Goal: Task Accomplishment & Management: Manage account settings

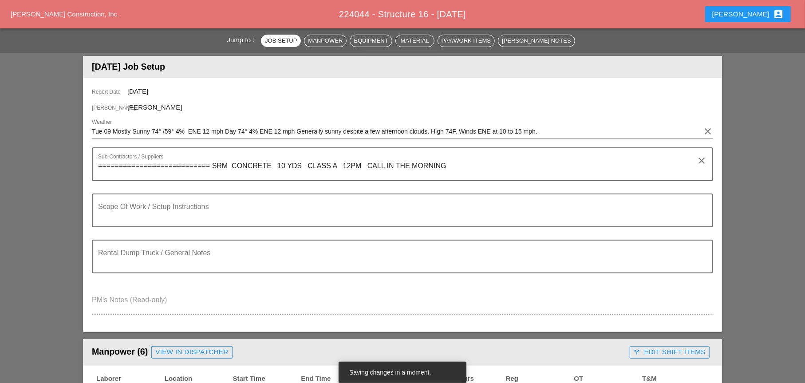
scroll to position [133, 0]
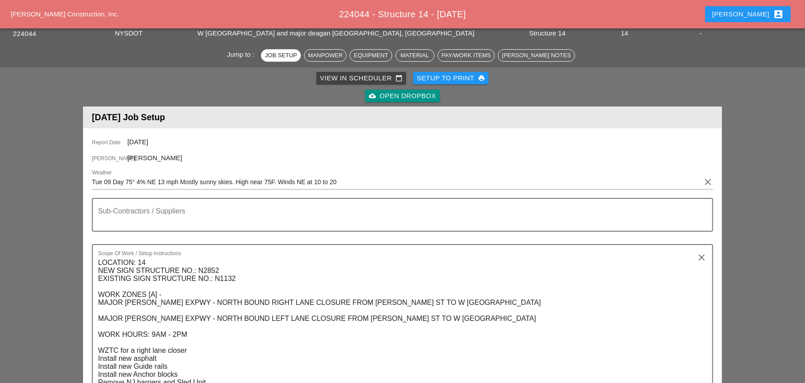
scroll to position [89, 0]
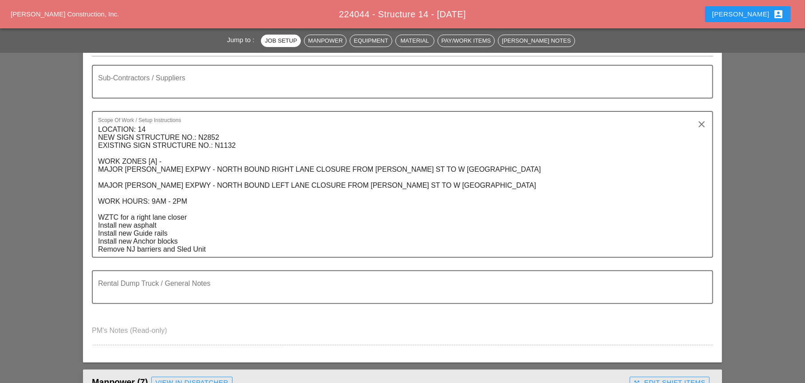
scroll to position [133, 0]
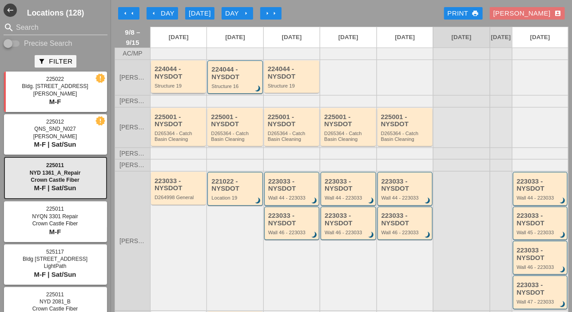
click at [182, 88] on div "Structure 19" at bounding box center [179, 85] width 49 height 5
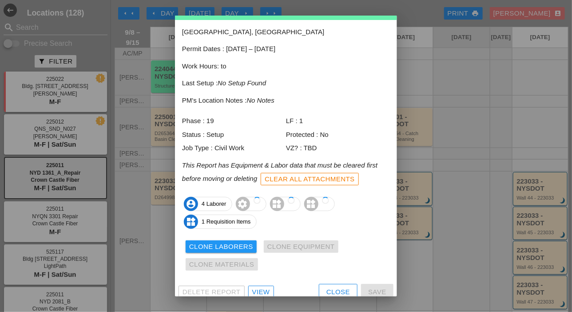
scroll to position [39, 0]
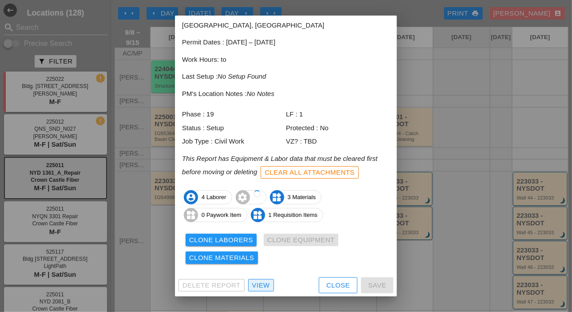
click at [261, 283] on div "View" at bounding box center [261, 285] width 18 height 10
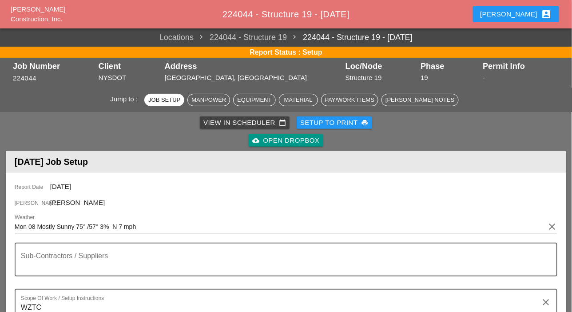
scroll to position [355, 0]
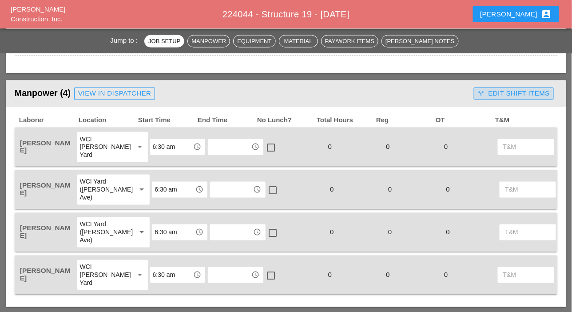
click at [504, 91] on div "call_split Edit Shift Items" at bounding box center [514, 93] width 72 height 10
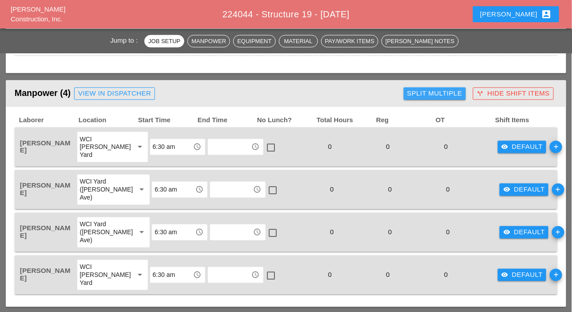
click at [434, 96] on div "Split Multiple" at bounding box center [434, 93] width 55 height 10
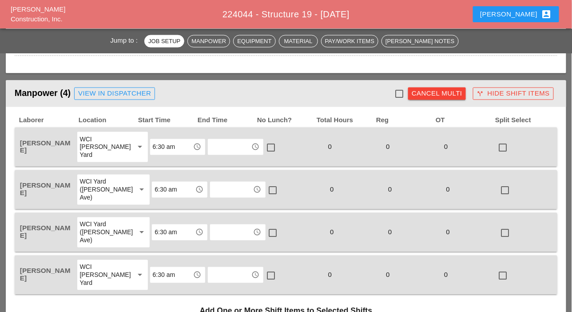
click at [397, 92] on div at bounding box center [399, 93] width 15 height 15
checkbox input "true"
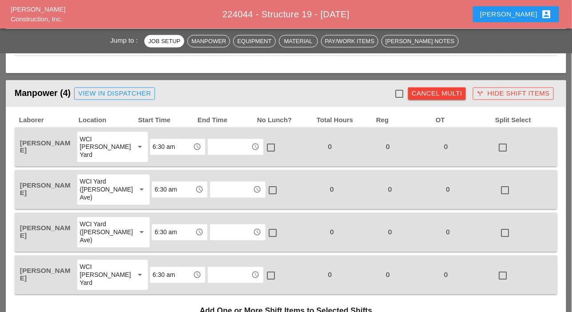
checkbox input "true"
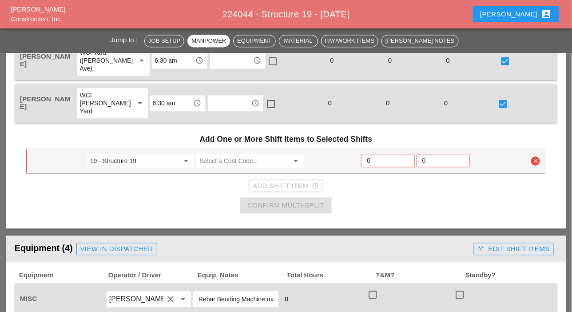
scroll to position [533, 0]
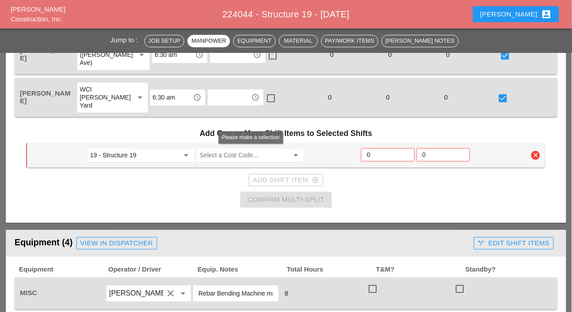
click at [222, 154] on input "Select a Cost Code..." at bounding box center [243, 155] width 89 height 14
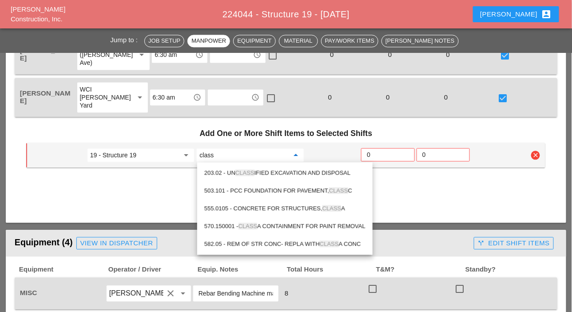
drag, startPoint x: 303, startPoint y: 207, endPoint x: 322, endPoint y: 186, distance: 28.3
click at [305, 206] on div "555.0105 - CONCRETE FOR STRUCTURES, CLASS A" at bounding box center [284, 208] width 161 height 11
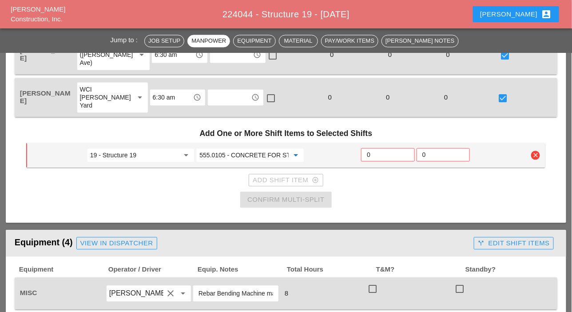
type input "555.0105 - CONCRETE FOR STRUCTURES, CLASS A"
click at [374, 155] on input "0" at bounding box center [388, 154] width 42 height 14
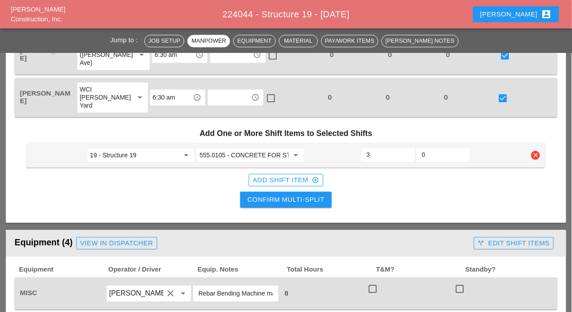
type input "3"
click at [301, 178] on div "Add Shift Item add_circle_outline" at bounding box center [286, 180] width 66 height 10
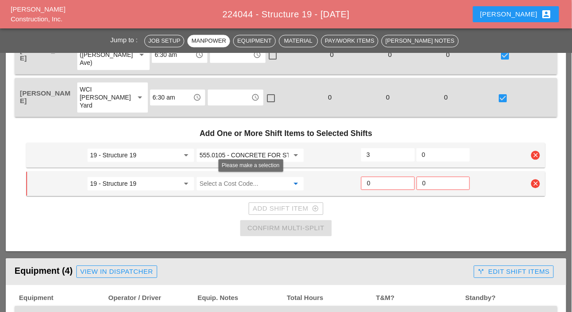
click at [230, 182] on input "Select a Cost Code..." at bounding box center [243, 183] width 89 height 14
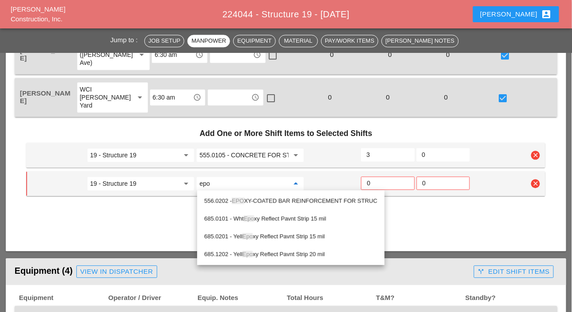
drag, startPoint x: 262, startPoint y: 197, endPoint x: 281, endPoint y: 198, distance: 19.1
click at [267, 198] on div "556.0202 - EPO XY-COATED BAR REINFORCEMENT FOR STRUC" at bounding box center [290, 200] width 173 height 11
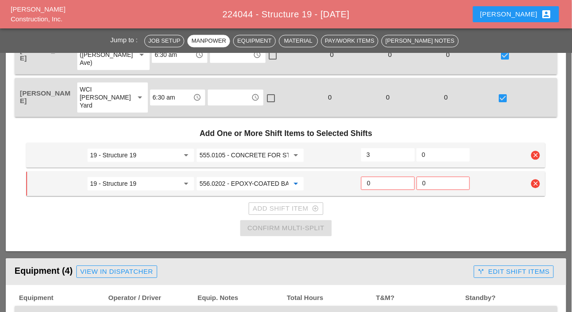
type input "556.0202 - EPOXY-COATED BAR REINFORCEMENT FOR STRUC"
click at [376, 182] on input "0" at bounding box center [388, 183] width 42 height 14
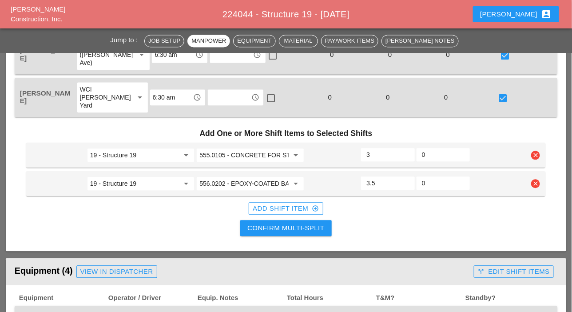
type input "3.5"
click at [406, 180] on input "3.5" at bounding box center [387, 183] width 43 height 14
click at [408, 149] on input "3" at bounding box center [387, 154] width 43 height 14
type input "3.5"
click at [406, 151] on input "3.5" at bounding box center [387, 154] width 43 height 14
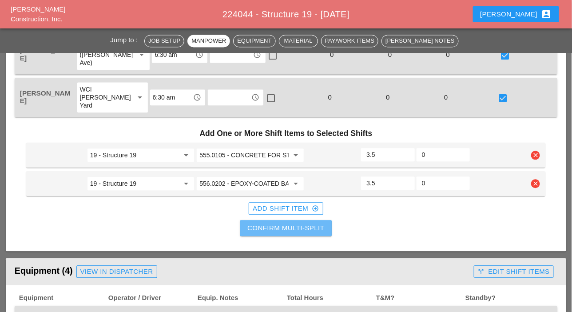
click at [303, 221] on button "Confirm Multi-Split" at bounding box center [285, 228] width 91 height 16
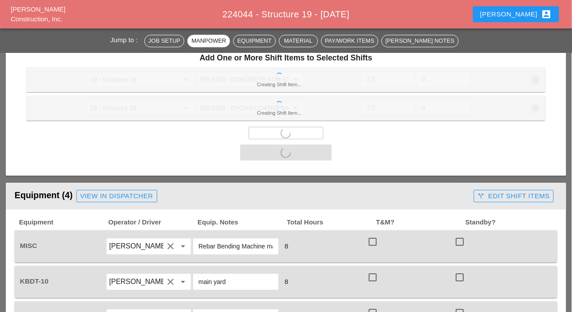
scroll to position [710, 0]
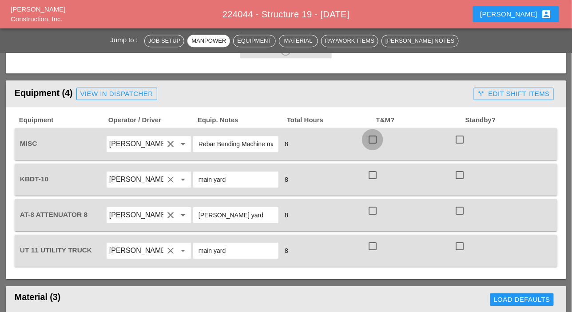
click at [373, 139] on div at bounding box center [372, 139] width 15 height 15
checkbox input "true"
click at [374, 176] on div at bounding box center [372, 174] width 15 height 15
checkbox input "true"
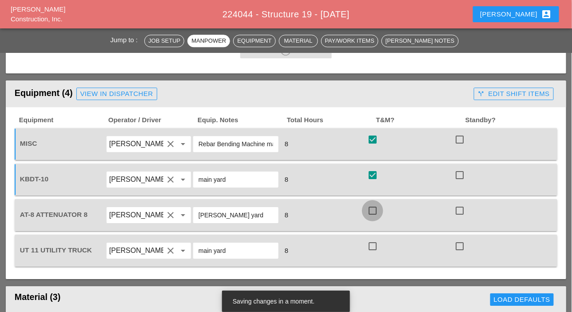
drag, startPoint x: 372, startPoint y: 211, endPoint x: 373, endPoint y: 228, distance: 17.3
click at [372, 212] on div at bounding box center [372, 210] width 15 height 15
checkbox input "true"
click at [373, 244] on div at bounding box center [372, 245] width 15 height 15
checkbox input "true"
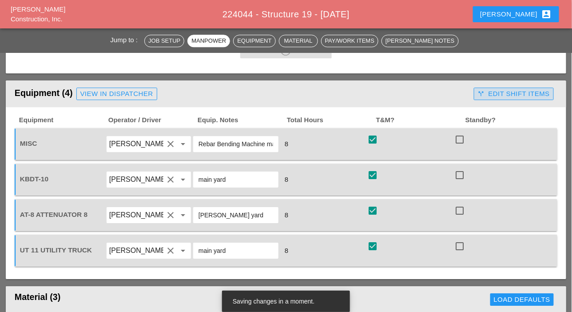
click at [505, 96] on div "call_split Edit Shift Items" at bounding box center [514, 94] width 72 height 10
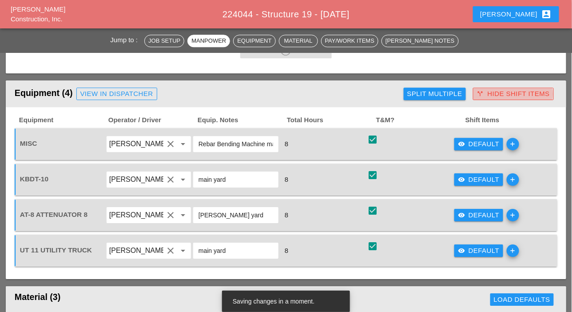
checkbox input "false"
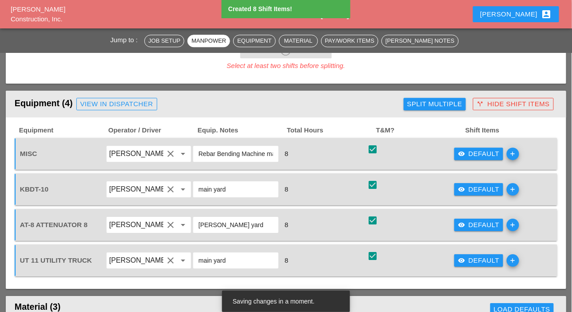
click at [473, 146] on div "visibility Default add" at bounding box center [496, 153] width 87 height 25
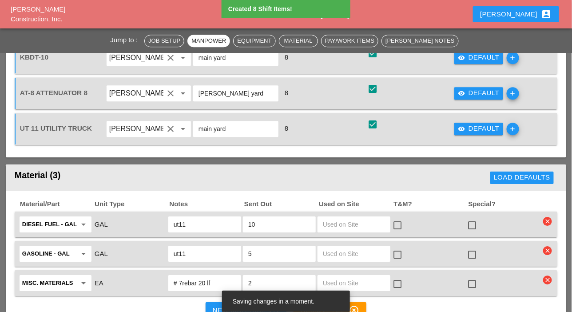
click at [476, 151] on div "Equipment Operator / Driver Equip. Notes Total Hours T&M? Shift Items MISC Guid…" at bounding box center [286, 71] width 560 height 172
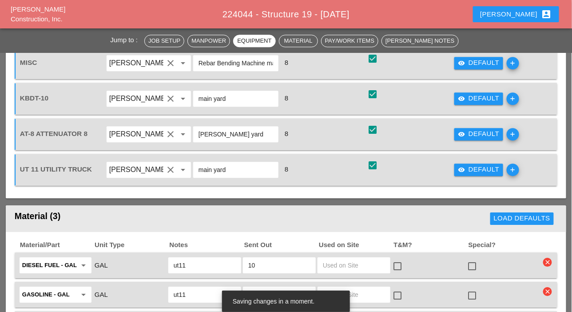
scroll to position [666, 0]
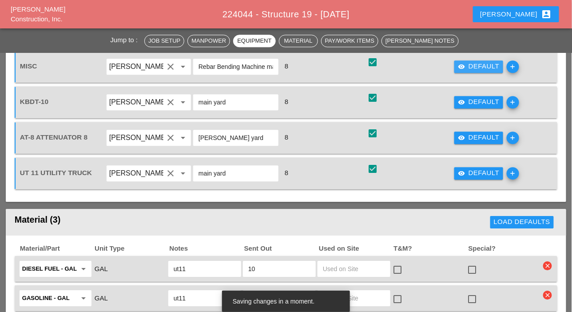
click at [472, 67] on div "visibility Default" at bounding box center [479, 66] width 42 height 10
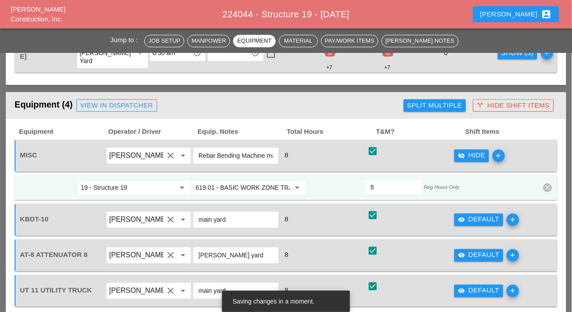
scroll to position [577, 0]
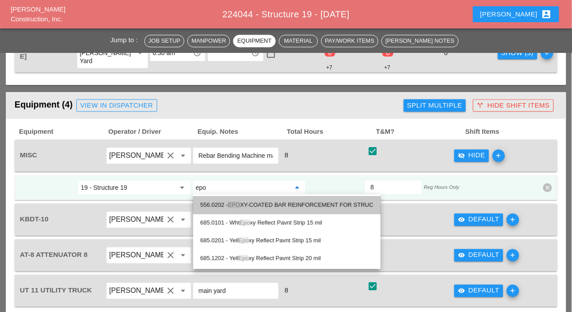
click at [268, 204] on div "556.0202 - EPO XY-COATED BAR REINFORCEMENT FOR STRUC" at bounding box center [286, 204] width 173 height 11
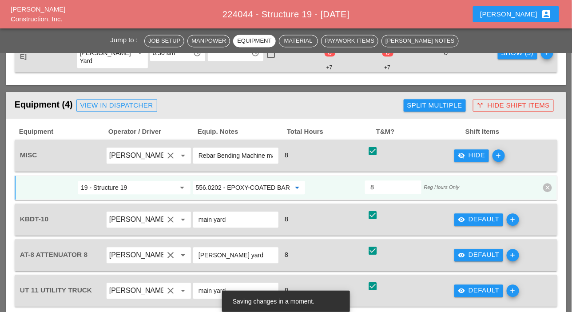
type input "556.0202 - EPOXY-COATED BAR REINFORCEMENT FOR STRUC"
click at [426, 103] on div "Split Multiple" at bounding box center [434, 105] width 55 height 10
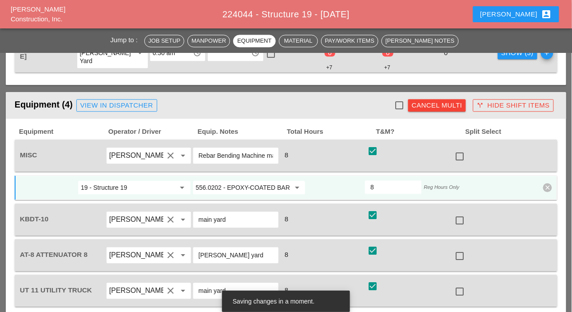
scroll to position [622, 0]
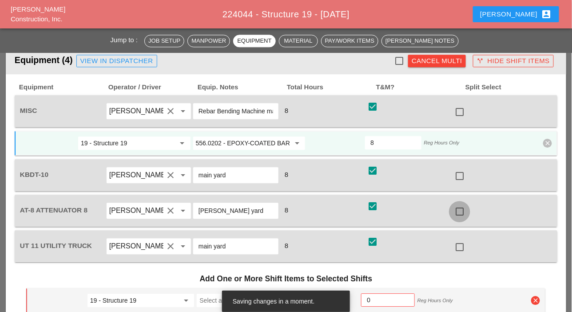
drag, startPoint x: 457, startPoint y: 206, endPoint x: 455, endPoint y: 215, distance: 9.2
click at [457, 208] on div at bounding box center [459, 211] width 15 height 15
checkbox input "true"
click at [459, 245] on div at bounding box center [459, 246] width 15 height 15
checkbox input "true"
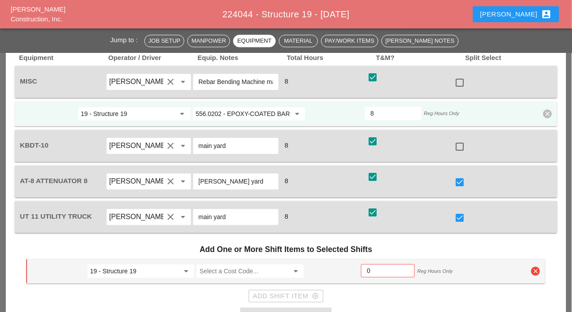
scroll to position [666, 0]
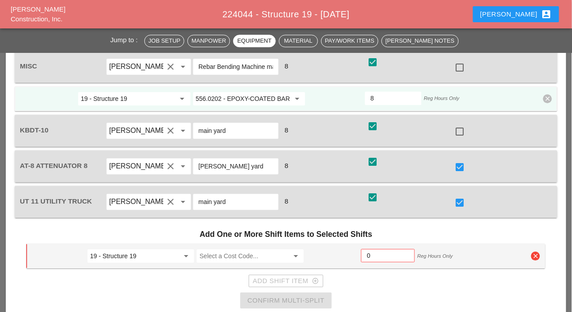
click at [254, 95] on input "556.0202 - EPOXY-COATED BAR REINFORCEMENT FOR STRUC" at bounding box center [243, 98] width 95 height 14
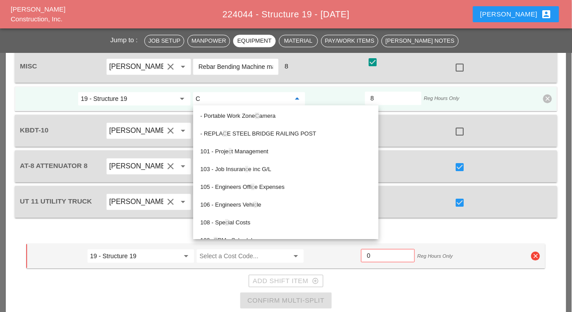
click at [408, 127] on div "check_box check" at bounding box center [409, 130] width 87 height 25
type input "556.0202 - EPOXY-COATED BAR REINFORCEMENT FOR STRUC"
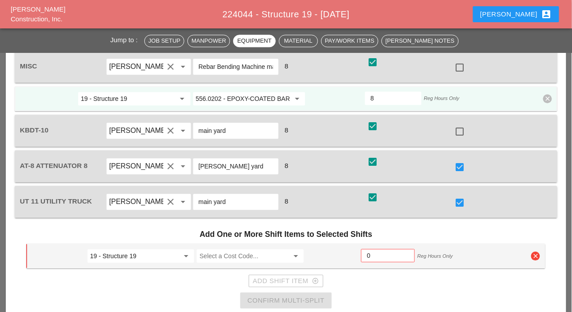
click at [457, 166] on div at bounding box center [459, 166] width 15 height 15
checkbox input "false"
click at [458, 134] on div at bounding box center [459, 131] width 15 height 15
checkbox input "true"
click at [237, 253] on input "Select a Cost Code..." at bounding box center [243, 256] width 89 height 14
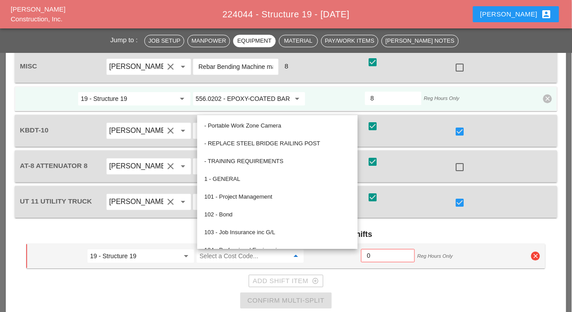
type input "V"
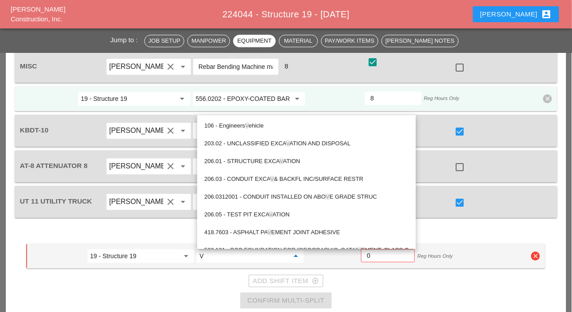
type input "V"
click at [180, 255] on div "arrow_drop_down" at bounding box center [185, 255] width 12 height 11
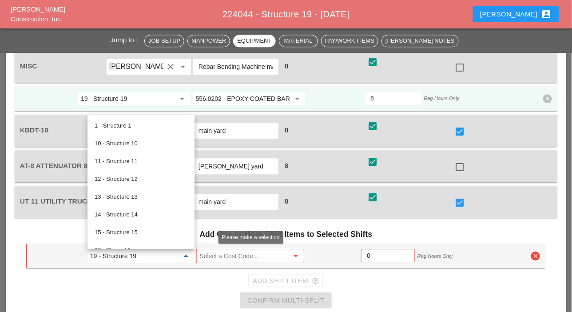
click at [209, 254] on input "Select a Cost Code..." at bounding box center [243, 256] width 89 height 14
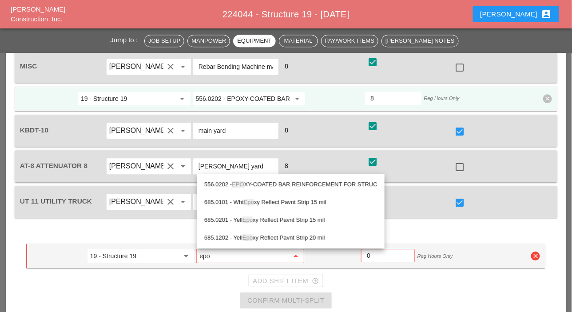
click at [262, 184] on div "556.0202 - EPO XY-COATED BAR REINFORCEMENT FOR STRUC" at bounding box center [290, 184] width 173 height 11
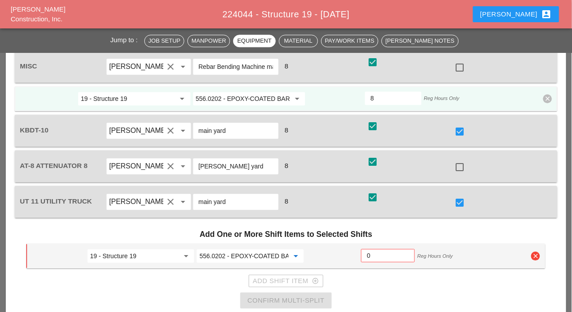
type input "556.0202 - EPOXY-COATED BAR REINFORCEMENT FOR STRUC"
click at [384, 256] on input "0" at bounding box center [388, 255] width 42 height 14
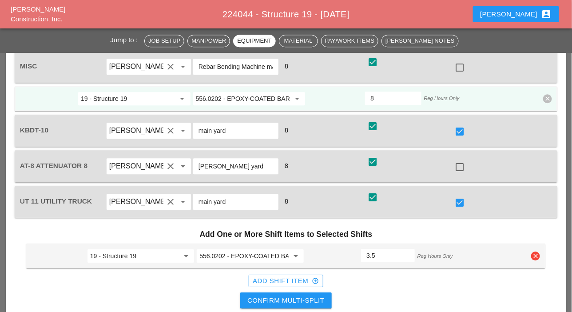
click at [408, 251] on input "3.5" at bounding box center [387, 255] width 43 height 14
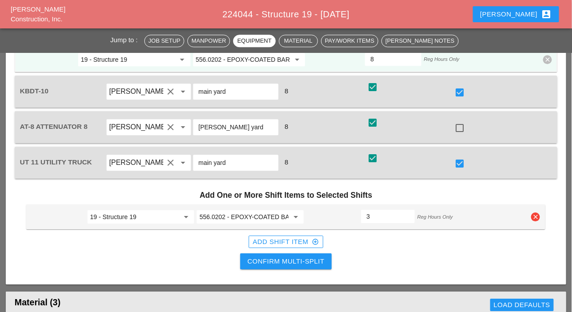
scroll to position [710, 0]
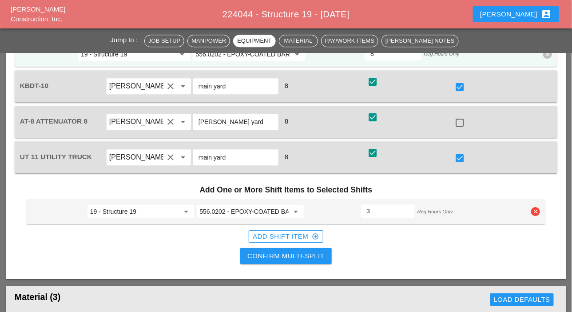
type input "3"
click at [284, 235] on div "Add Shift Item add_circle_outline" at bounding box center [286, 236] width 66 height 10
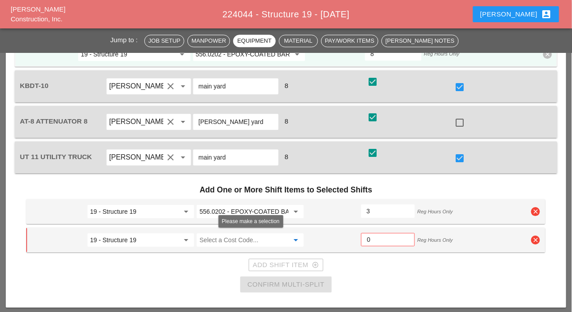
click at [236, 234] on input "Select a Cost Code..." at bounding box center [243, 240] width 89 height 14
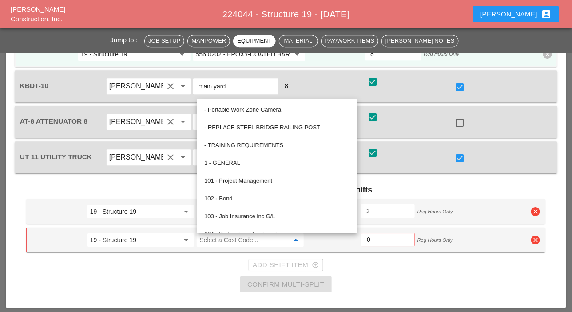
click at [390, 188] on h3 "Add One or More Shift Items to Selected Shifts" at bounding box center [285, 189] width 519 height 19
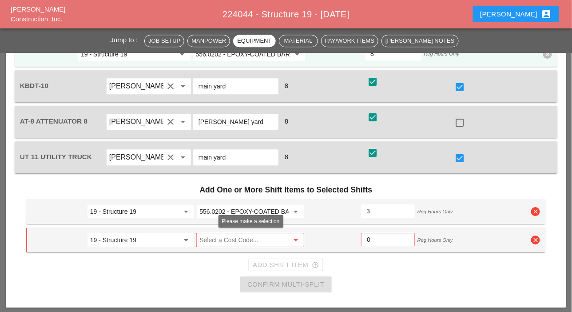
click at [268, 237] on input "Select a Cost Code..." at bounding box center [243, 240] width 89 height 14
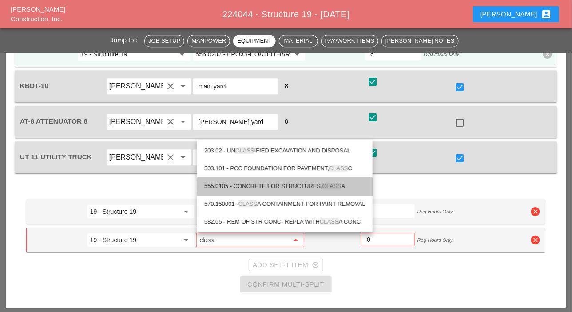
click at [253, 183] on div "555.0105 - CONCRETE FOR STRUCTURES, CLASS A" at bounding box center [284, 186] width 161 height 11
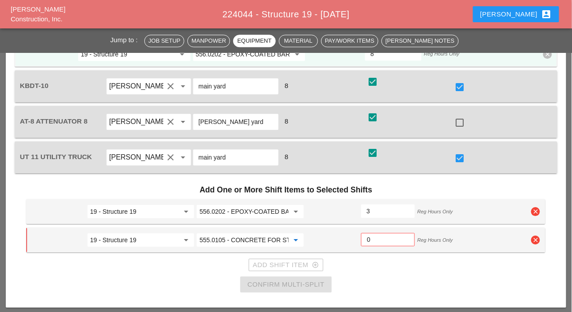
type input "555.0105 - CONCRETE FOR STRUCTURES, CLASS A"
click at [372, 237] on input "0" at bounding box center [388, 239] width 42 height 14
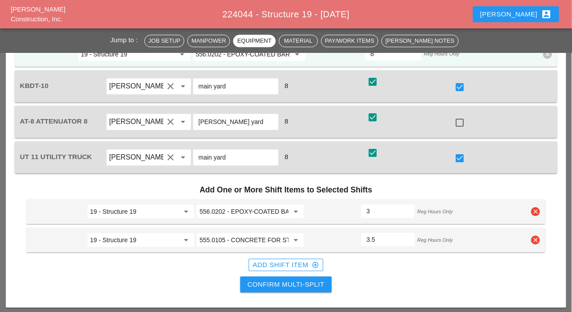
click at [406, 234] on input "3.5" at bounding box center [387, 239] width 43 height 14
type input "4"
click at [406, 236] on input "4" at bounding box center [387, 239] width 43 height 14
click at [407, 208] on input "3.5" at bounding box center [387, 211] width 43 height 14
type input "4"
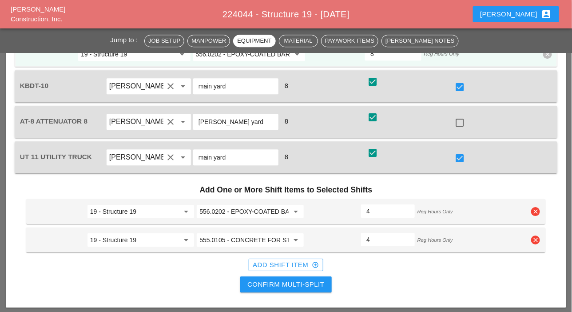
click at [407, 208] on input "4" at bounding box center [387, 211] width 43 height 14
click at [309, 284] on div "Confirm Multi-Split" at bounding box center [285, 284] width 77 height 10
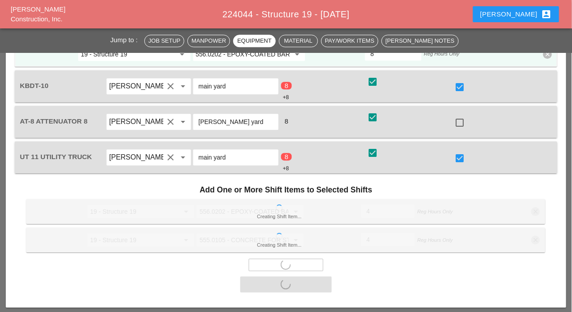
checkbox input "false"
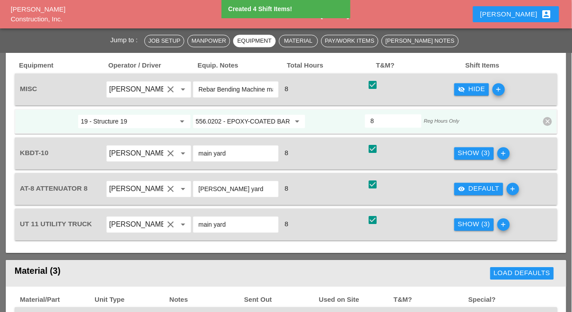
scroll to position [622, 0]
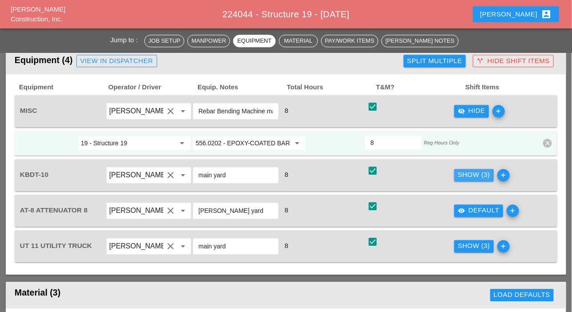
click at [460, 178] on div "Show (3)" at bounding box center [474, 175] width 32 height 10
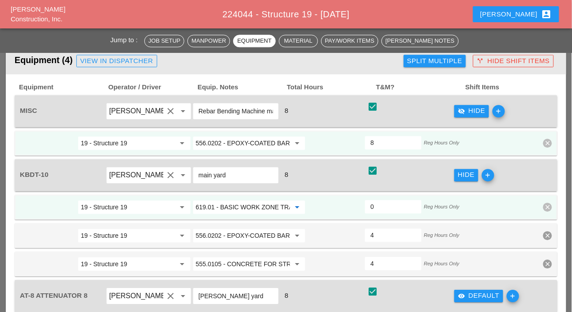
click at [242, 206] on input "619.01 - BASIC WORK ZONE TRAFFIC CONTROL" at bounding box center [243, 207] width 95 height 14
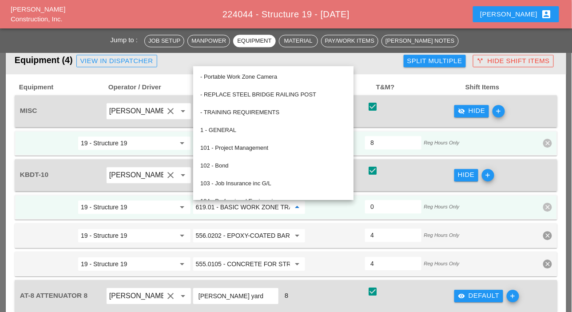
paste input "UT-10"
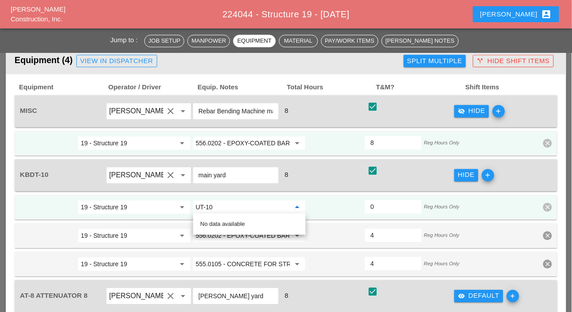
click at [163, 207] on input "19 - Structure 19" at bounding box center [128, 207] width 95 height 14
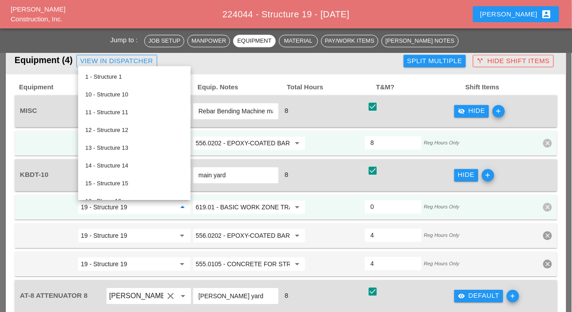
click at [237, 141] on input "556.0202 - EPOXY-COATED BAR REINFORCEMENT FOR STRUC" at bounding box center [243, 143] width 95 height 14
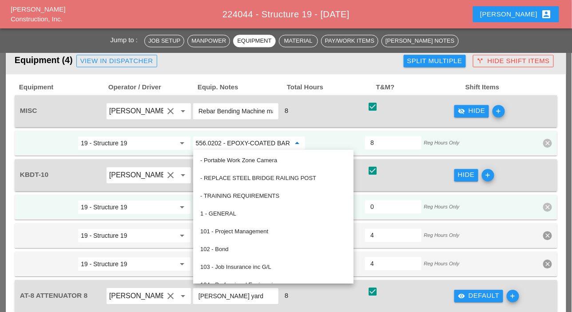
click at [163, 202] on input "19 - Structure 19" at bounding box center [128, 207] width 95 height 14
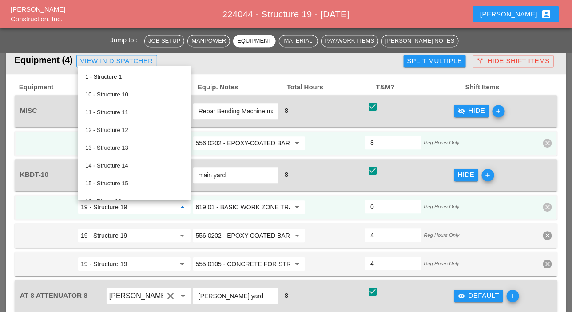
click at [218, 203] on input "619.01 - BASIC WORK ZONE TRAFFIC CONTROL" at bounding box center [243, 207] width 95 height 14
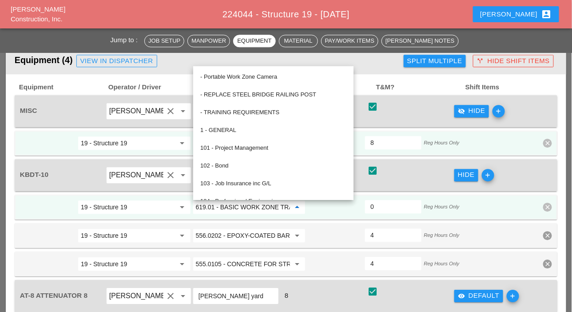
paste input "556.0202 - EPOXY-COATED BAR REINFORCEMENT FOR STRUC"
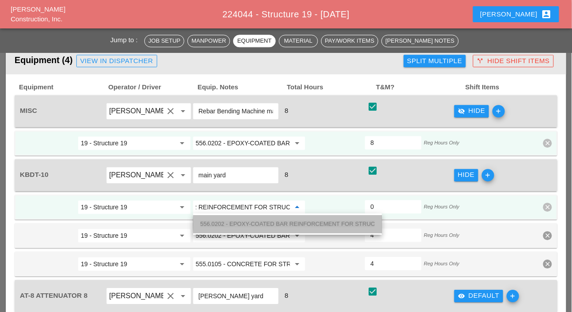
drag, startPoint x: 231, startPoint y: 222, endPoint x: 226, endPoint y: 222, distance: 4.9
click at [232, 222] on span "556.0202 - EPOXY-COATED BAR REINFORCEMENT FOR STRUC" at bounding box center [287, 223] width 174 height 7
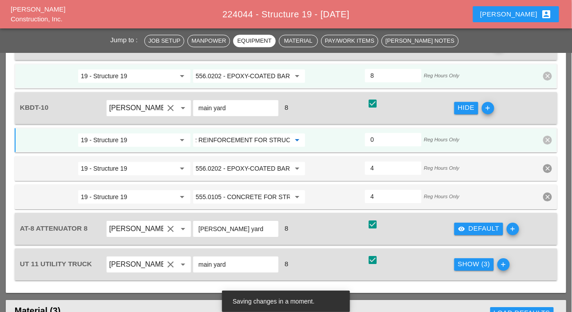
scroll to position [710, 0]
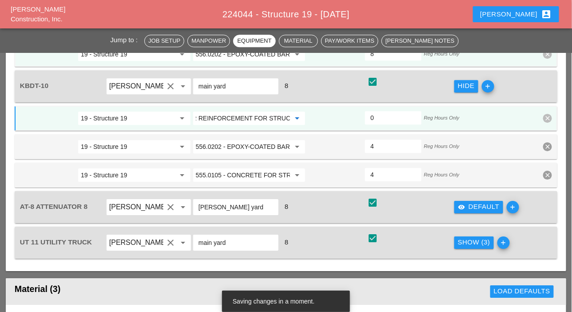
type input "556.0202 - EPOXY-COATED BAR REINFORCEMENT FOR STRUC"
drag, startPoint x: 477, startPoint y: 241, endPoint x: 393, endPoint y: 238, distance: 84.4
click at [477, 242] on div "Show (3)" at bounding box center [474, 242] width 32 height 10
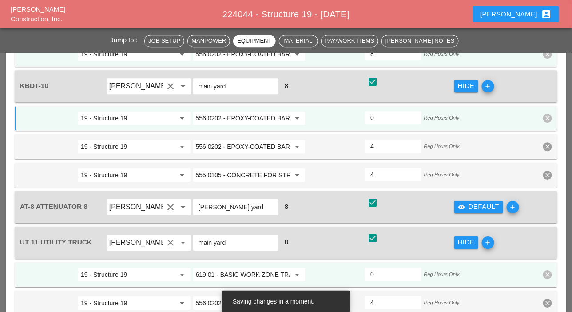
click at [228, 271] on input "619.01 - BASIC WORK ZONE TRAFFIC CONTROL" at bounding box center [243, 274] width 95 height 14
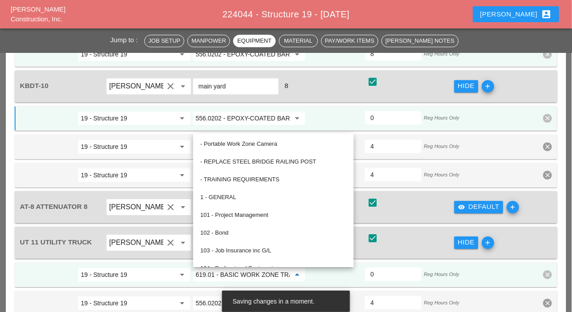
paste input "556.0202 - EPOXY-COATED BAR REINFORCEMENT FOR STRUC"
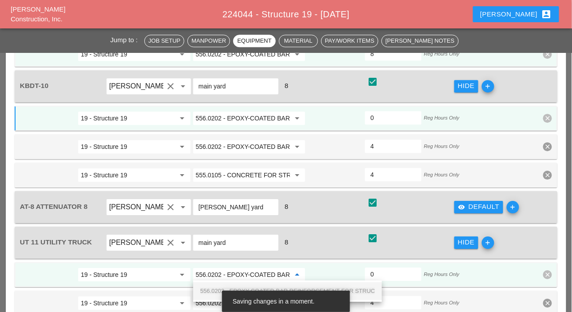
scroll to position [0, 93]
click at [213, 288] on span "556.0202 - EPOXY-COATED BAR REINFORCEMENT FOR STRUC" at bounding box center [287, 290] width 174 height 7
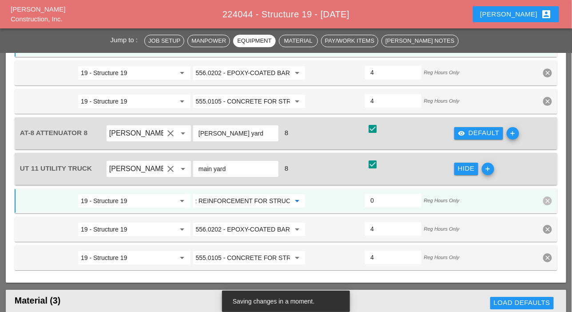
scroll to position [799, 0]
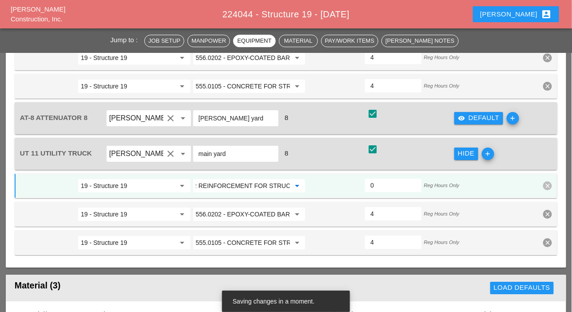
type input "556.0202 - EPOXY-COATED BAR REINFORCEMENT FOR STRUC"
click at [380, 179] on input "0" at bounding box center [392, 185] width 45 height 14
click at [548, 240] on icon "clear" at bounding box center [547, 242] width 9 height 9
click at [544, 222] on div "Confirm delete" at bounding box center [534, 221] width 43 height 10
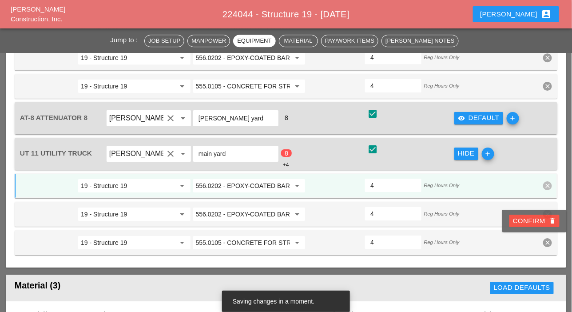
type input "8"
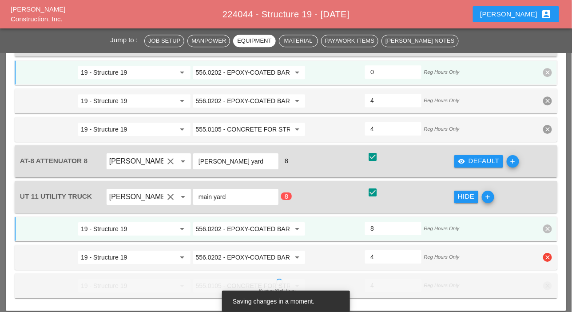
scroll to position [710, 0]
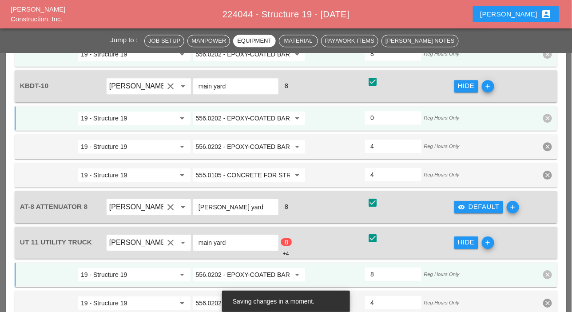
click at [377, 121] on input "0" at bounding box center [392, 118] width 45 height 14
type input "4"
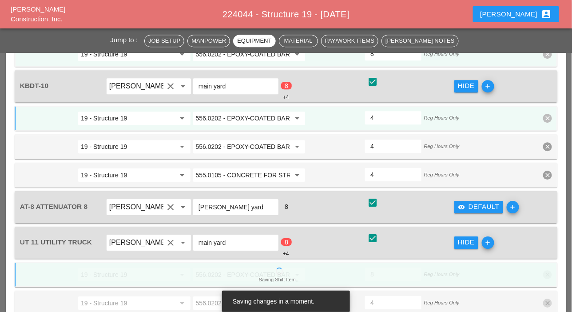
type input "4"
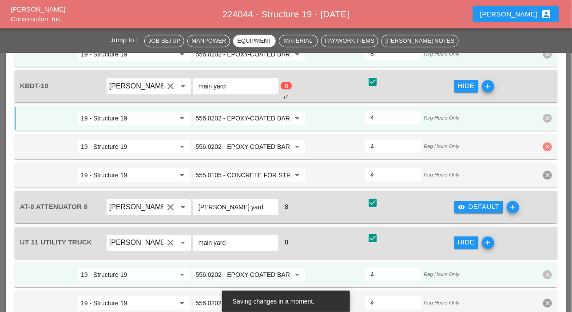
click at [550, 146] on icon "clear" at bounding box center [547, 146] width 9 height 9
drag, startPoint x: 543, startPoint y: 128, endPoint x: 475, endPoint y: 174, distance: 82.5
click at [543, 128] on div "Confirm delete" at bounding box center [534, 126] width 43 height 10
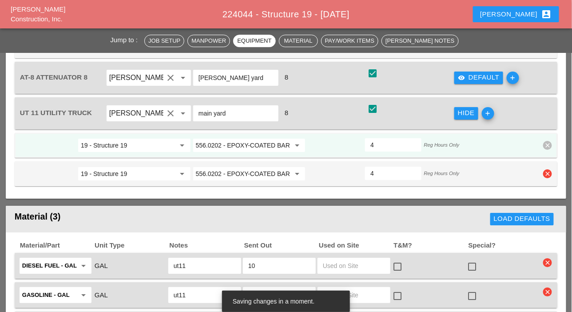
scroll to position [844, 0]
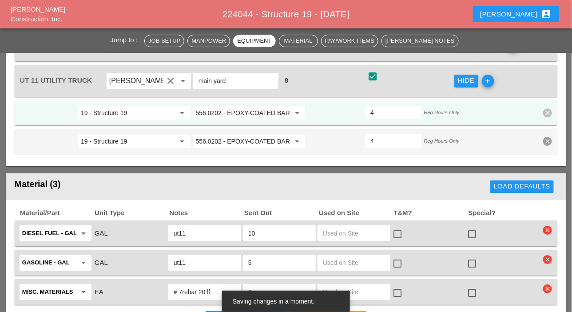
type input "4"
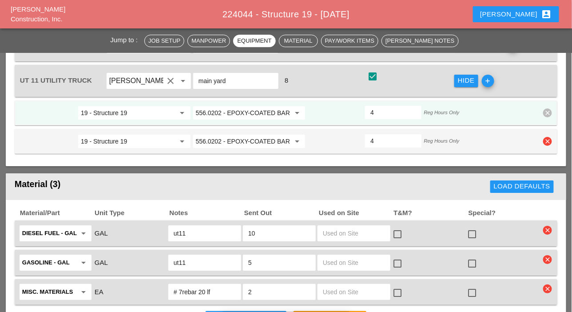
click at [255, 141] on input "556.0202 - EPOXY-COATED BAR REINFORCEMENT FOR STRUC" at bounding box center [243, 141] width 95 height 14
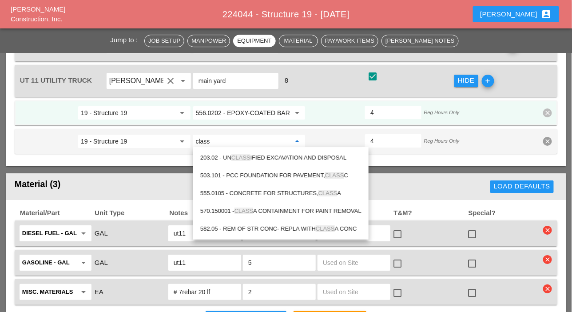
click at [279, 188] on div "555.0105 - CONCRETE FOR STRUCTURES, CLASS A" at bounding box center [280, 193] width 161 height 11
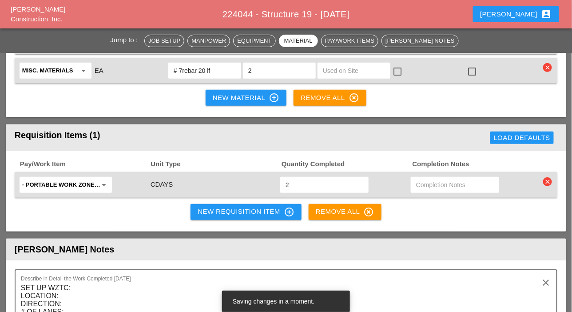
scroll to position [1066, 0]
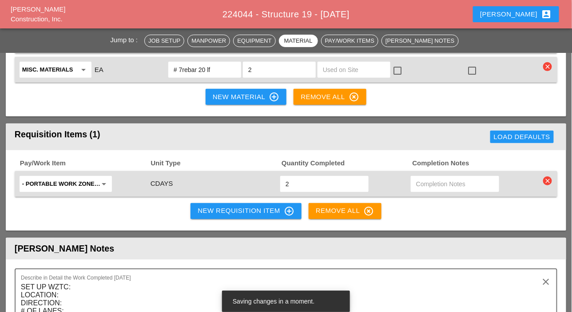
type input "555.0105 - CONCRETE FOR STRUCTURES, CLASS A"
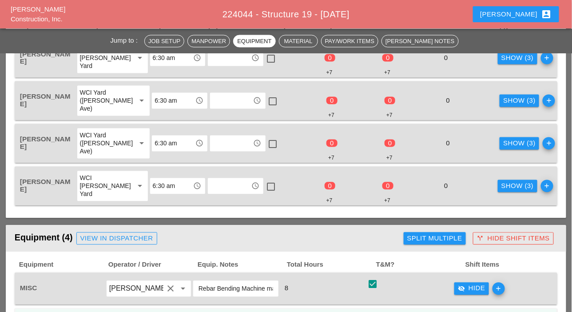
scroll to position [311, 0]
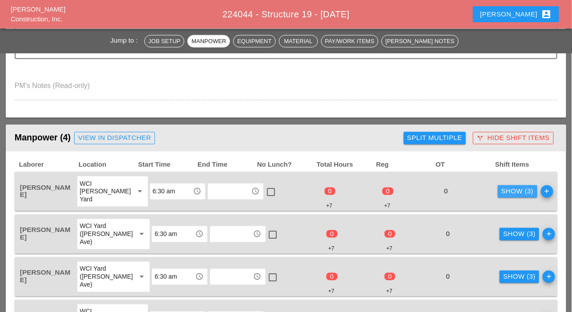
drag, startPoint x: 505, startPoint y: 191, endPoint x: 496, endPoint y: 199, distance: 11.6
click at [504, 193] on div "Show (3)" at bounding box center [517, 191] width 32 height 10
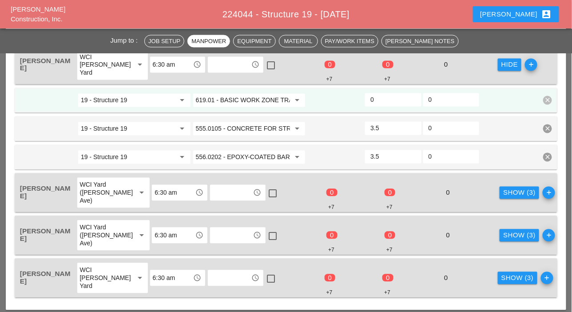
scroll to position [444, 0]
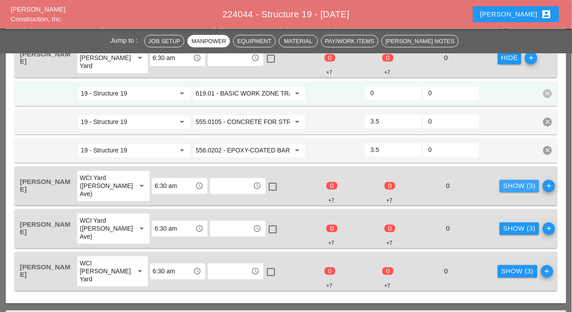
drag, startPoint x: 499, startPoint y: 185, endPoint x: 493, endPoint y: 218, distance: 33.4
click at [503, 187] on div "Show (3)" at bounding box center [519, 186] width 32 height 10
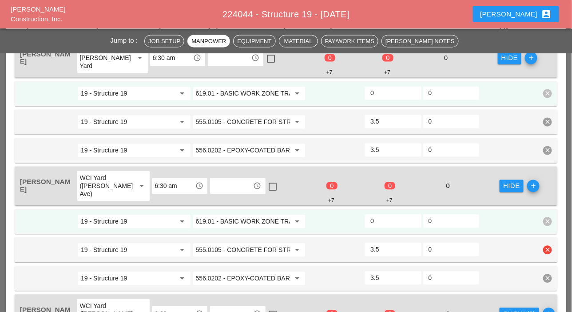
scroll to position [533, 0]
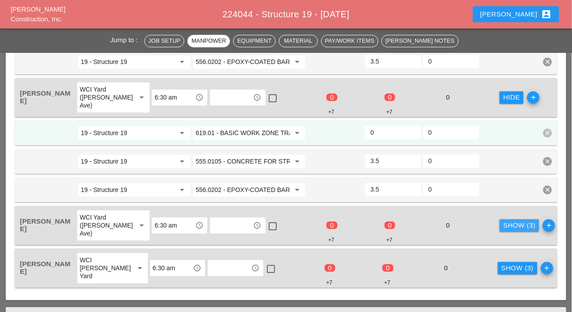
click at [500, 230] on button "Show (3)" at bounding box center [520, 225] width 40 height 12
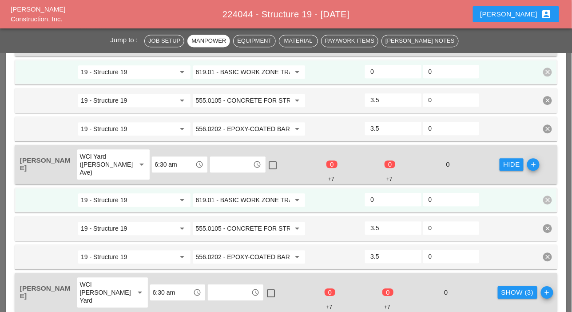
scroll to position [622, 0]
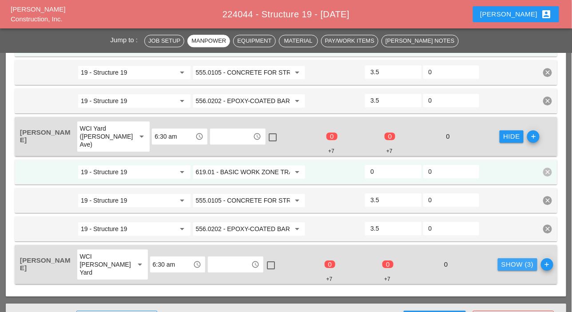
click at [501, 259] on div "Show (3)" at bounding box center [517, 264] width 32 height 10
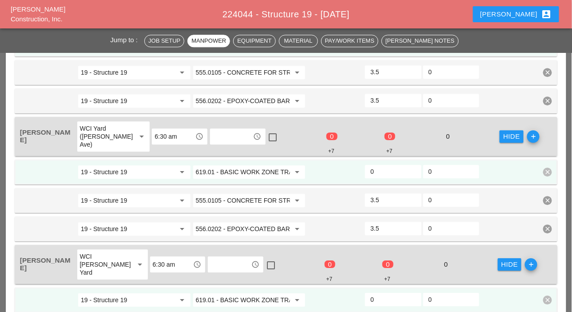
click at [377, 171] on input "0" at bounding box center [392, 171] width 45 height 14
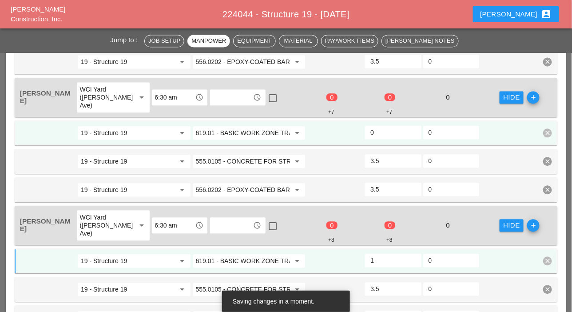
type input "1"
click at [379, 130] on input "0" at bounding box center [392, 132] width 45 height 14
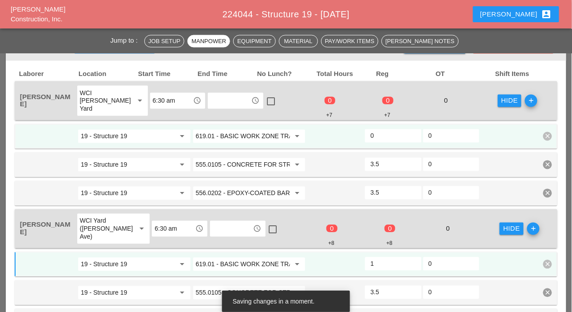
scroll to position [400, 0]
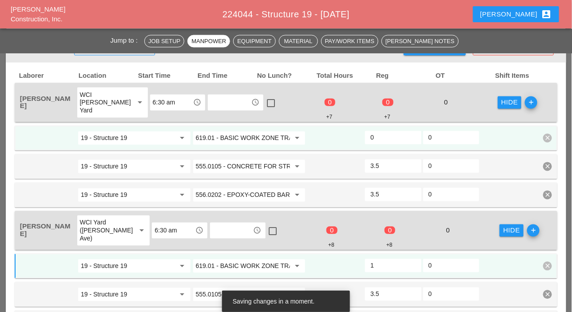
type input "1"
click at [380, 135] on input "0" at bounding box center [392, 138] width 45 height 14
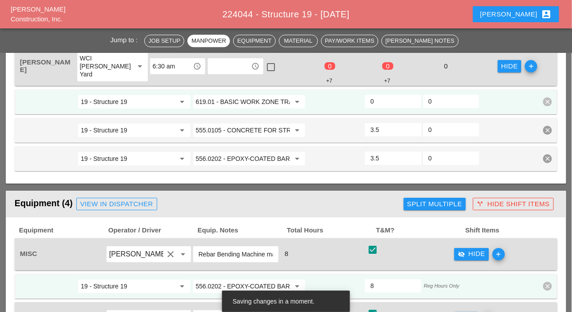
scroll to position [755, 0]
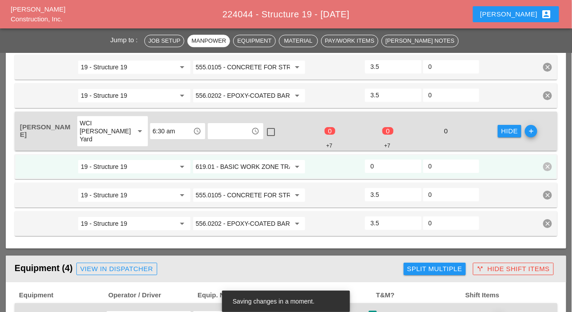
type input "1"
click at [383, 168] on input "0" at bounding box center [392, 166] width 45 height 14
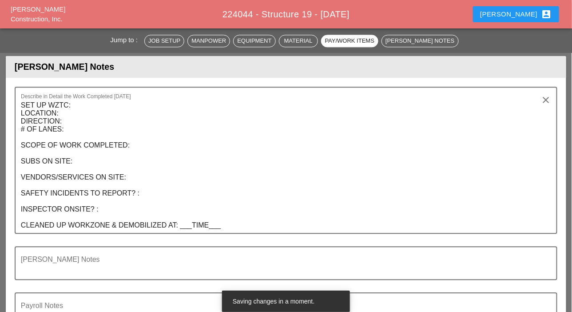
scroll to position [1598, 0]
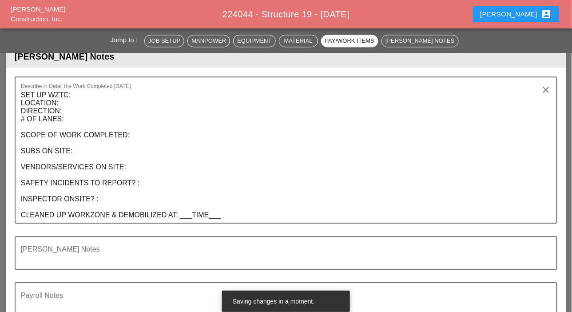
type input "0.5"
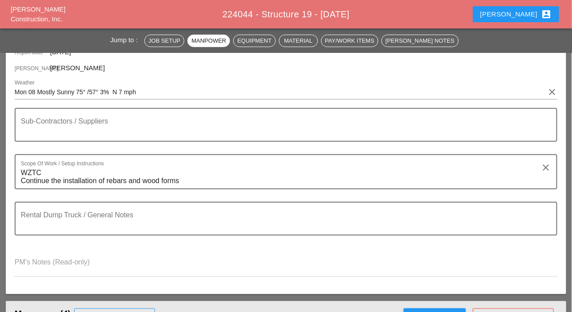
scroll to position [0, 0]
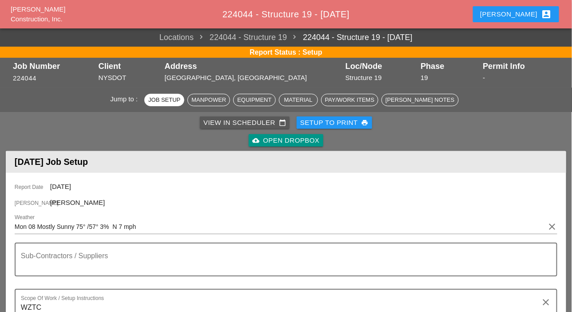
click at [229, 123] on div "View in Scheduler calendar_today" at bounding box center [244, 123] width 83 height 10
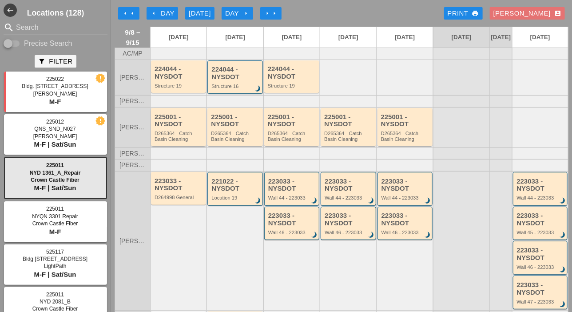
click at [180, 128] on div "225001 - NYSDOT" at bounding box center [179, 120] width 49 height 15
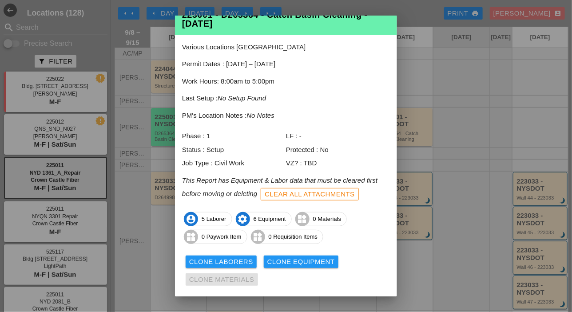
scroll to position [48, 0]
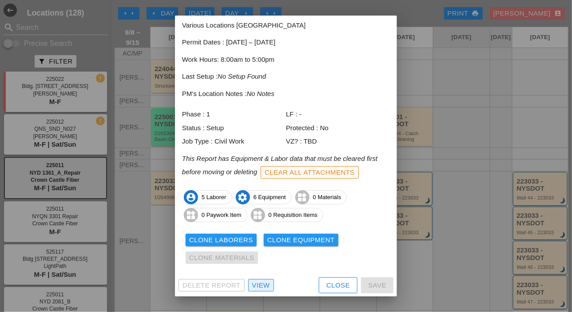
click at [264, 288] on div "View" at bounding box center [261, 285] width 18 height 10
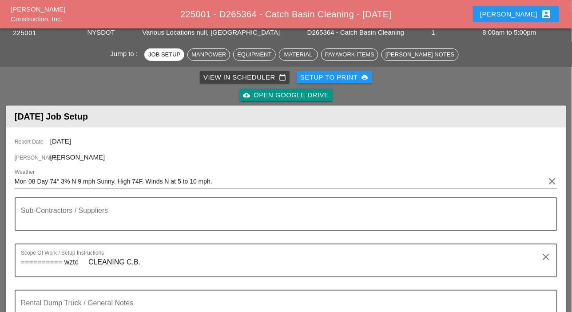
scroll to position [311, 0]
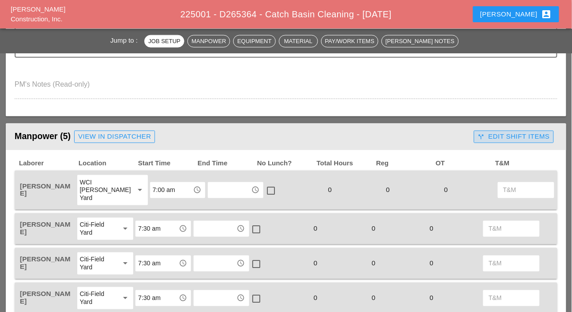
click at [520, 138] on div "call_split Edit Shift Items" at bounding box center [514, 136] width 72 height 10
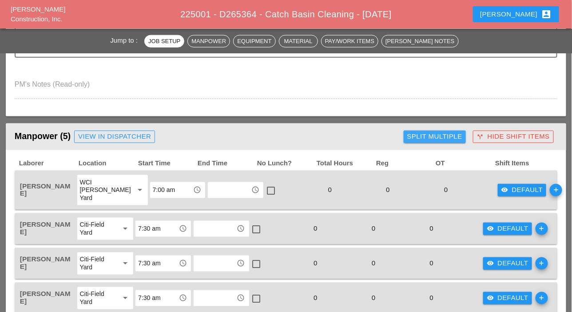
click at [452, 137] on div "Split Multiple" at bounding box center [434, 136] width 55 height 10
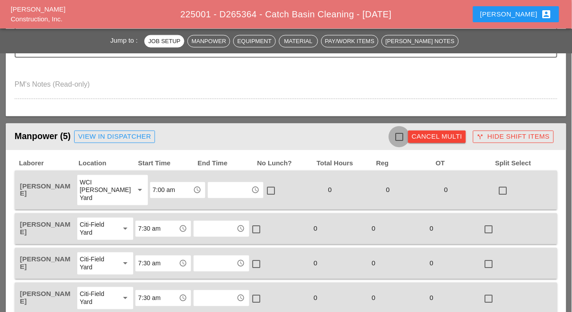
click at [401, 135] on div at bounding box center [399, 136] width 15 height 15
checkbox input "true"
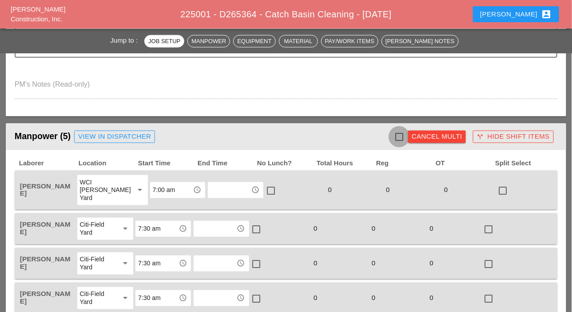
checkbox input "true"
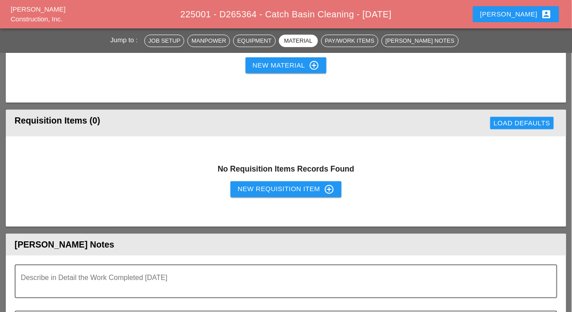
scroll to position [1066, 0]
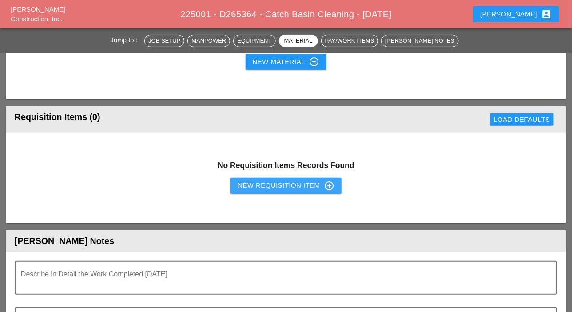
click at [290, 183] on div "New Requisition Item control_point" at bounding box center [286, 185] width 97 height 11
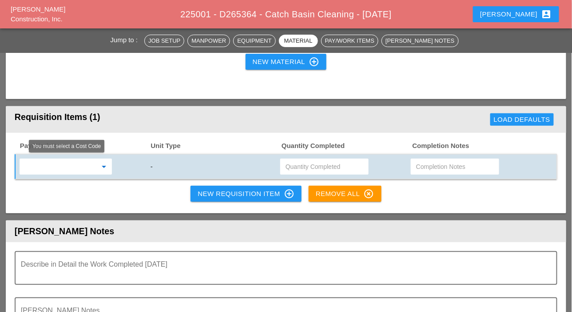
click at [70, 163] on input "text" at bounding box center [59, 166] width 75 height 14
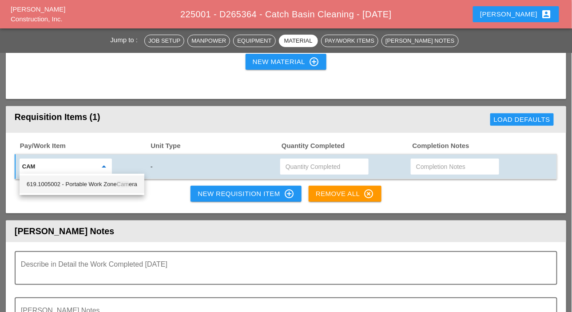
click at [72, 186] on div "619.1005002 - Portable Work Zone Cam era" at bounding box center [82, 184] width 111 height 11
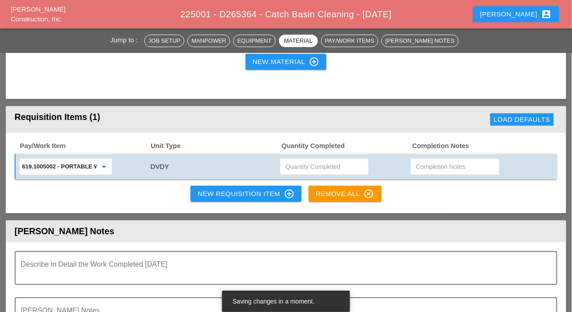
type input "619.1005002 - Portable Work Zone Camera"
click at [199, 194] on div "New Requisition Item control_point" at bounding box center [246, 193] width 97 height 11
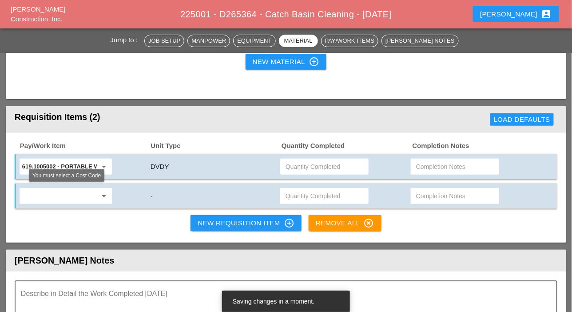
click at [58, 190] on input "text" at bounding box center [59, 196] width 75 height 14
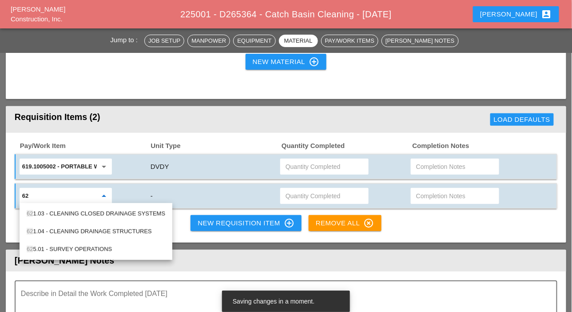
click at [77, 229] on div "62 1.04 - CLEANING DRAINAGE STRUCTURES" at bounding box center [96, 231] width 139 height 11
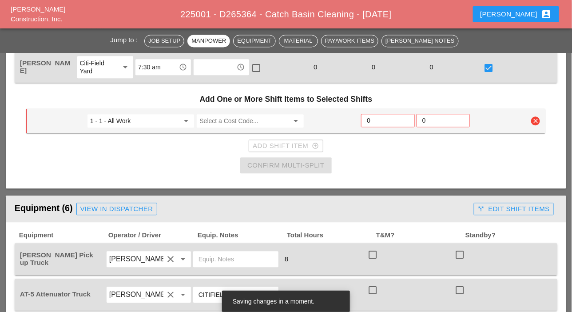
scroll to position [577, 0]
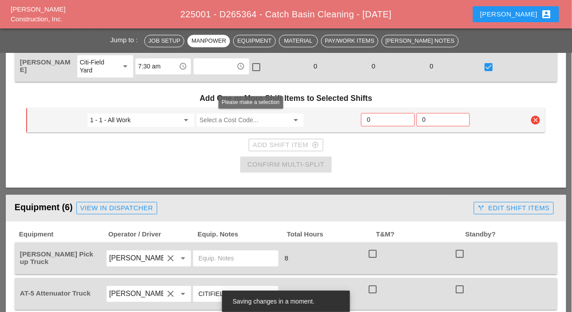
type input "621.04 - CLEANING DRAINAGE STRUCTURES"
click at [225, 119] on input "Select a Cost Code..." at bounding box center [243, 120] width 89 height 14
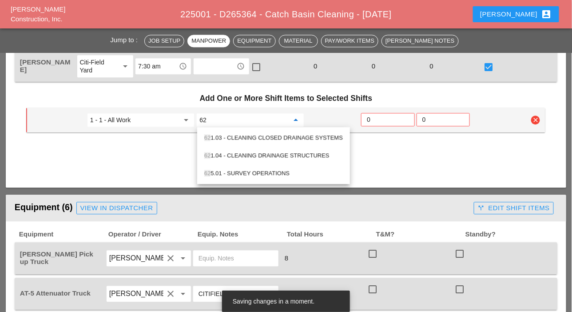
type input "62"
click at [168, 154] on div "Add One or More Shift Items to Selected Shifts 1 - 1 - All Work arrow_drop_down…" at bounding box center [286, 131] width 526 height 93
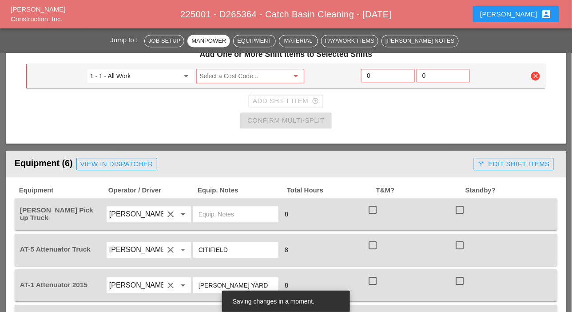
scroll to position [622, 0]
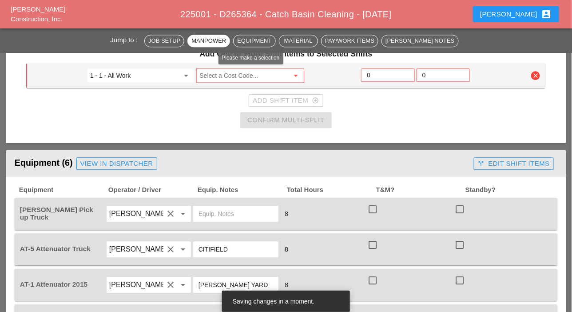
click at [233, 76] on input "Select a Cost Code..." at bounding box center [243, 75] width 89 height 14
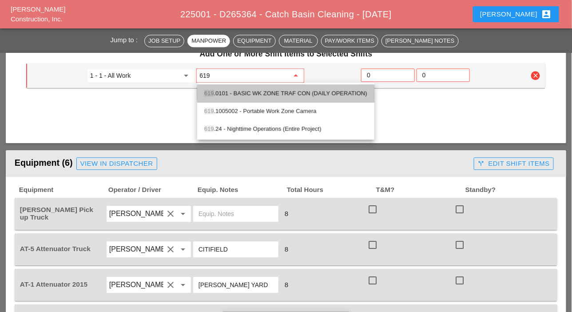
click at [261, 94] on div "619 .0101 - BASIC WK ZONE TRAF CON (DAILY OPERATION)" at bounding box center [285, 93] width 163 height 11
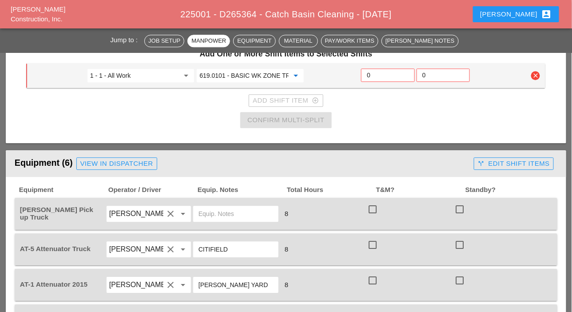
type input "619.0101 - BASIC WK ZONE TRAF CON (DAILY OPERATION)"
click at [372, 75] on input "0" at bounding box center [388, 75] width 42 height 14
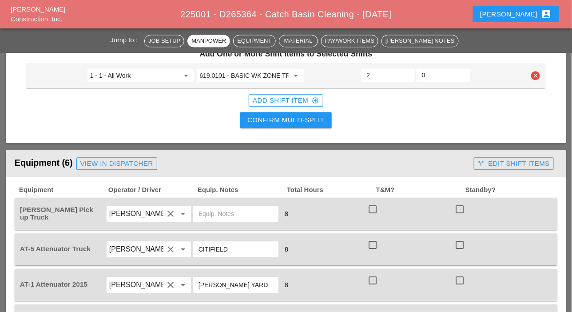
type input "2"
click at [313, 117] on div "Confirm Multi-Split" at bounding box center [285, 120] width 77 height 10
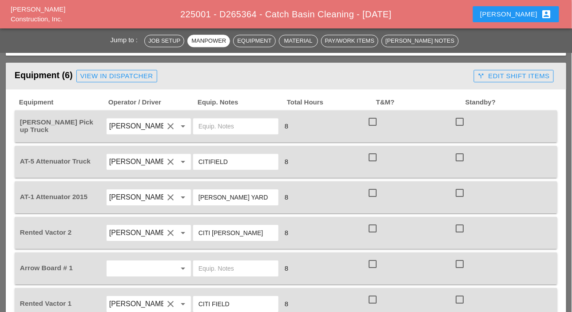
scroll to position [710, 0]
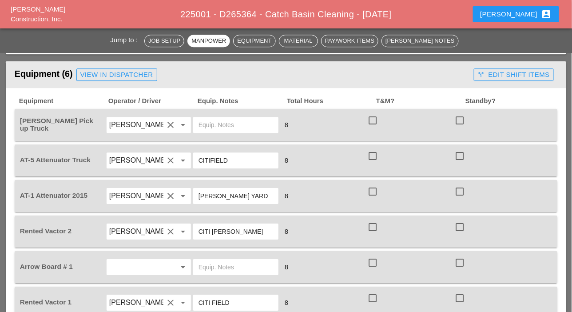
drag, startPoint x: 371, startPoint y: 118, endPoint x: 367, endPoint y: 151, distance: 32.7
click at [371, 119] on div at bounding box center [372, 120] width 15 height 15
checkbox input "true"
drag, startPoint x: 367, startPoint y: 151, endPoint x: 370, endPoint y: 181, distance: 30.8
click at [368, 152] on div at bounding box center [372, 155] width 15 height 15
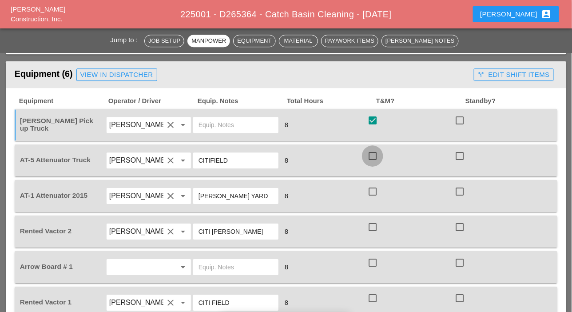
checkbox input "true"
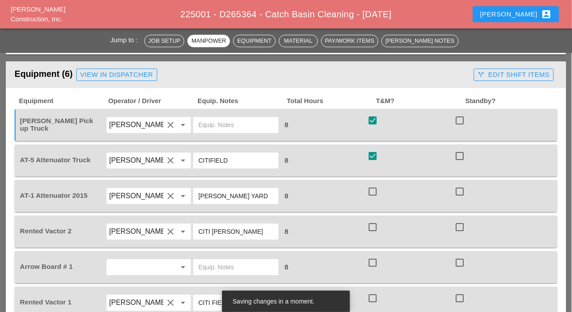
drag, startPoint x: 371, startPoint y: 187, endPoint x: 373, endPoint y: 194, distance: 6.4
click at [372, 190] on div at bounding box center [372, 191] width 15 height 15
checkbox input "true"
drag, startPoint x: 373, startPoint y: 222, endPoint x: 374, endPoint y: 229, distance: 7.2
click at [373, 224] on div at bounding box center [372, 226] width 15 height 15
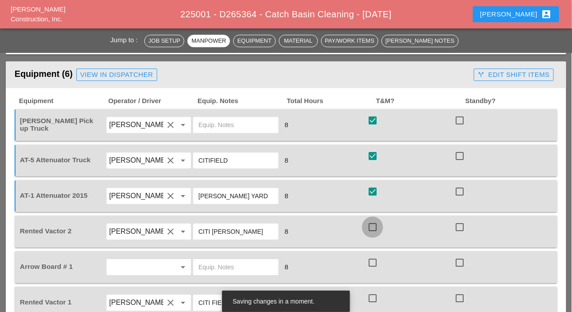
checkbox input "true"
drag, startPoint x: 375, startPoint y: 257, endPoint x: 402, endPoint y: 206, distance: 57.2
click at [375, 259] on div at bounding box center [372, 262] width 15 height 15
checkbox input "true"
checkbox input "false"
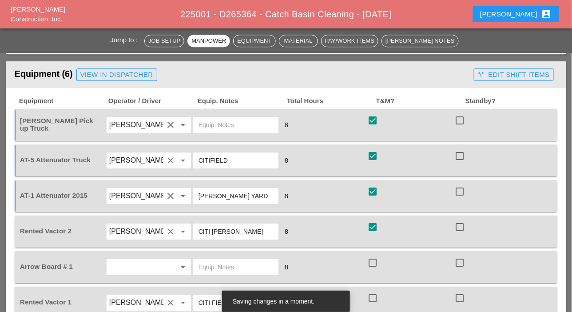
checkbox input "false"
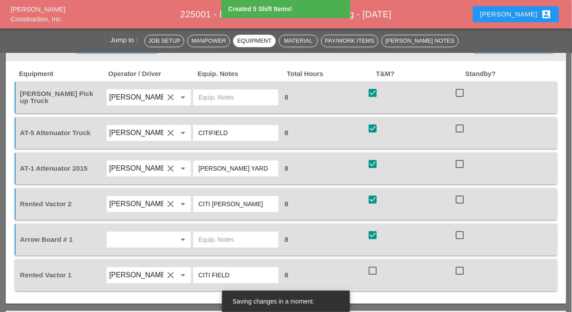
scroll to position [799, 0]
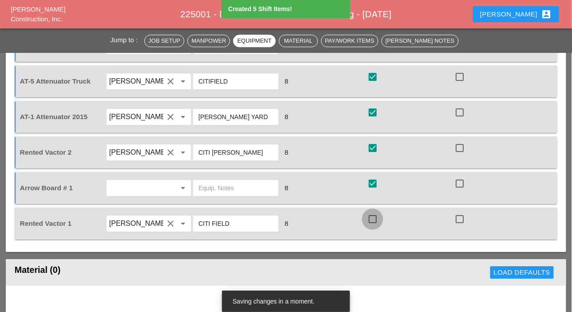
click at [373, 216] on div at bounding box center [372, 218] width 15 height 15
checkbox input "true"
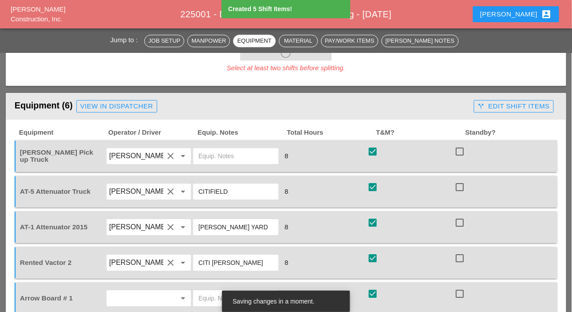
scroll to position [666, 0]
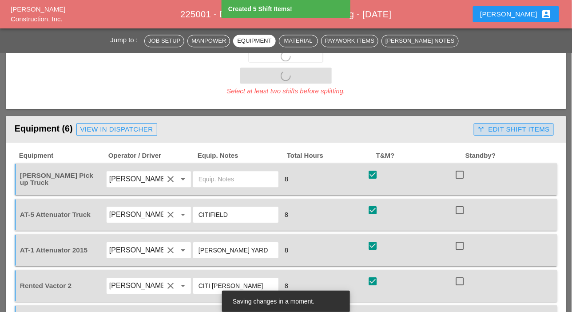
click at [507, 133] on div "call_split Edit Shift Items" at bounding box center [514, 129] width 72 height 10
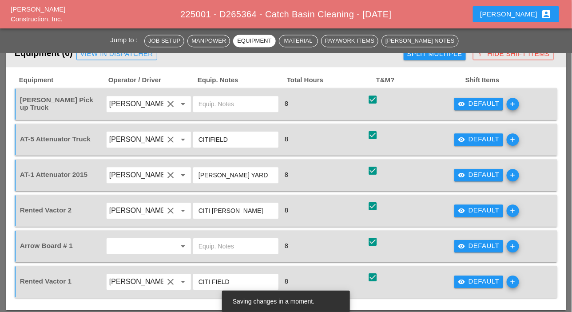
scroll to position [622, 0]
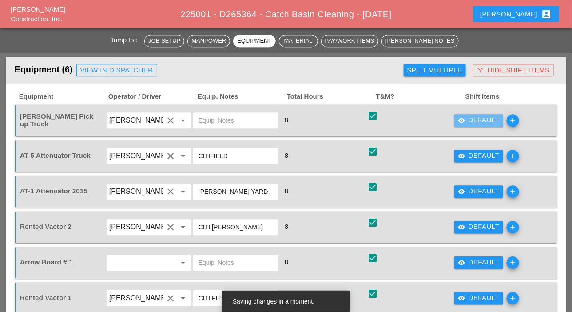
drag, startPoint x: 471, startPoint y: 117, endPoint x: 449, endPoint y: 119, distance: 21.9
click at [471, 118] on div "visibility Default" at bounding box center [479, 120] width 42 height 10
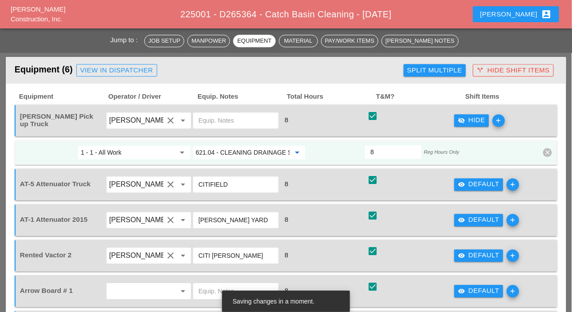
paste input "556.0202 - EPOXY-COATED BAR REINFORCEMENT FOR STRUC"
click at [170, 150] on input "1 - 1 - All Work" at bounding box center [128, 152] width 95 height 14
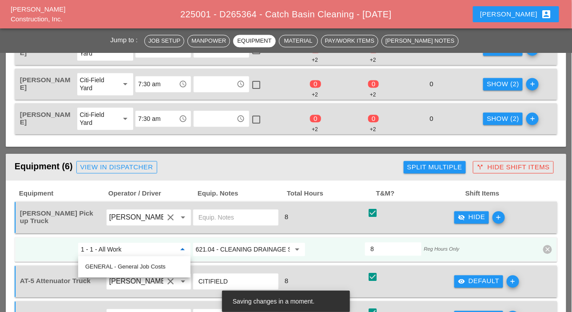
scroll to position [488, 0]
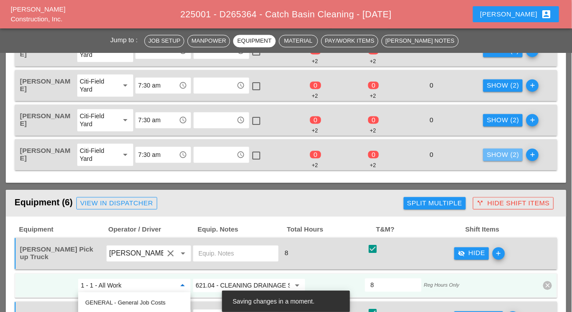
click at [496, 152] on div "Show (2)" at bounding box center [503, 155] width 32 height 10
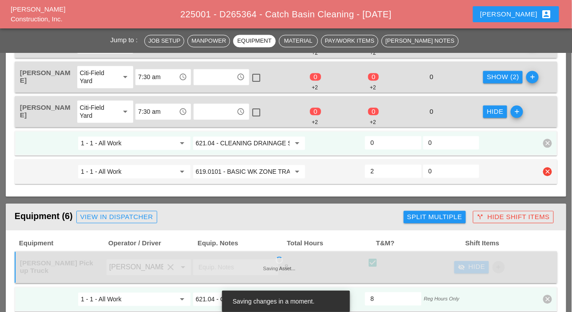
scroll to position [533, 0]
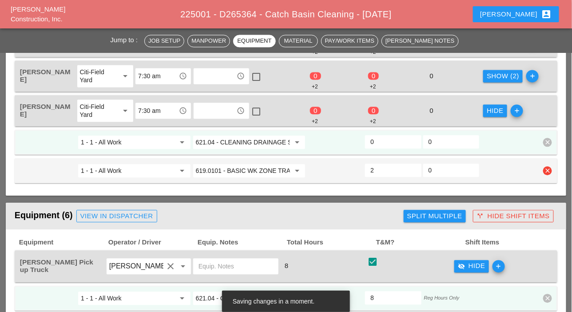
click at [246, 167] on input "619.0101 - BASIC WK ZONE TRAF CON (DAILY OPERATION)" at bounding box center [243, 170] width 95 height 14
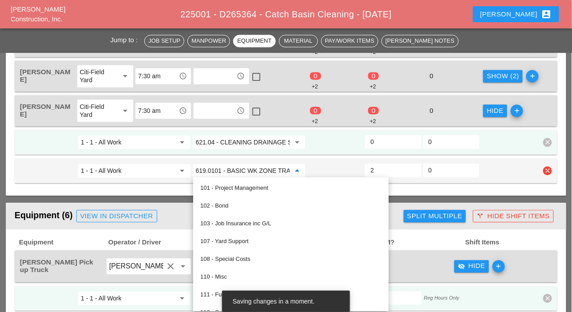
click at [166, 175] on input "1 - 1 - All Work" at bounding box center [128, 170] width 95 height 14
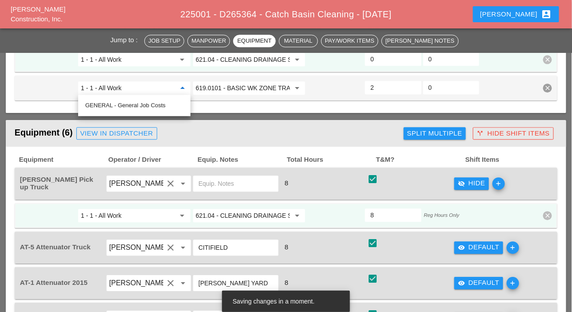
scroll to position [622, 0]
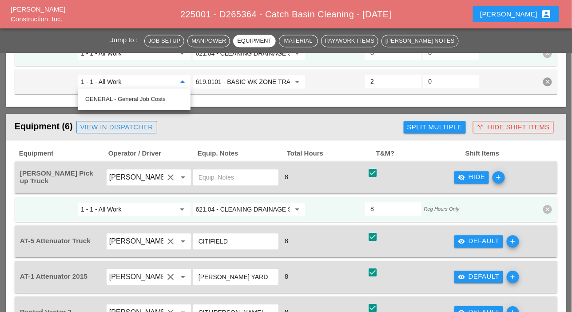
click at [230, 208] on input "621.04 - CLEANING DRAINAGE STRUCTURES" at bounding box center [243, 209] width 95 height 14
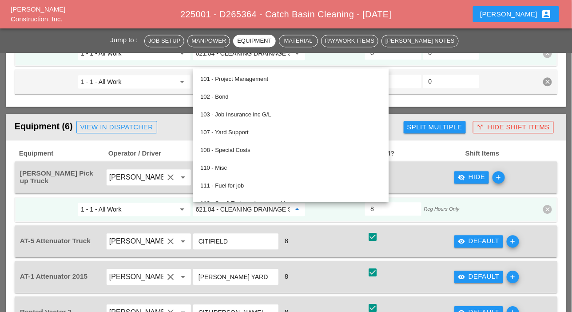
paste input "19.0101 - BASIC WK ZONE TRAF CON (DAILY OPERATION)"
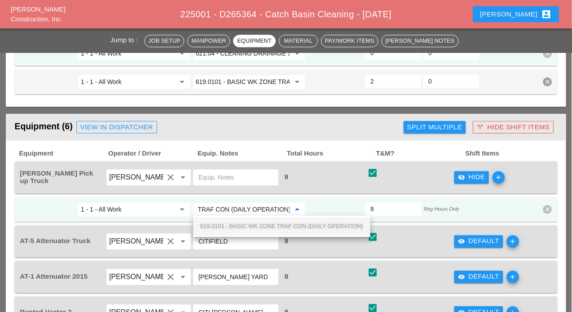
click at [249, 221] on div "619.0101 - BASIC WK ZONE TRAF CON (DAILY OPERATION)" at bounding box center [281, 226] width 163 height 11
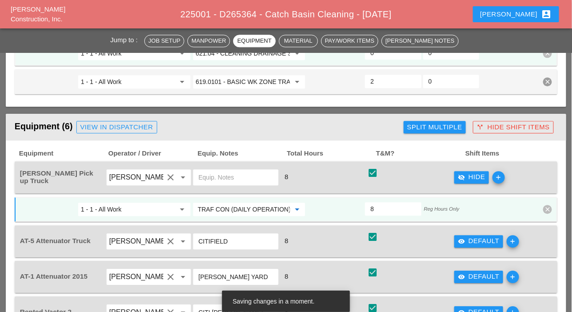
click at [238, 206] on input "619.0101 - BASIC WK ZONE TRAF CON (DAILY OPERATION)" at bounding box center [243, 209] width 95 height 14
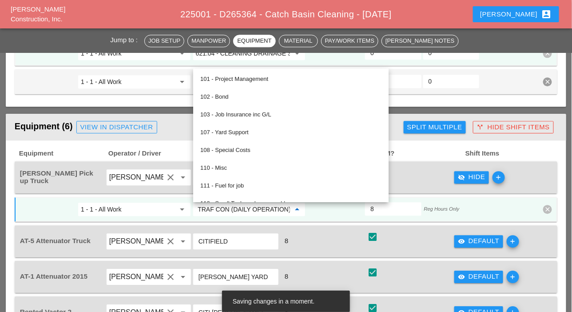
type input "619.0101 - BASIC WK ZONE TRAF CON (DAILY OPERATION)"
click at [226, 237] on input "CITIFIELD" at bounding box center [235, 241] width 75 height 14
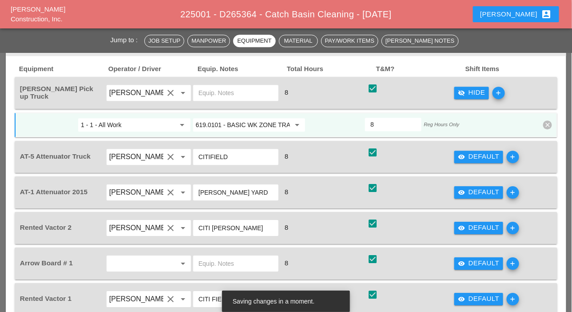
scroll to position [710, 0]
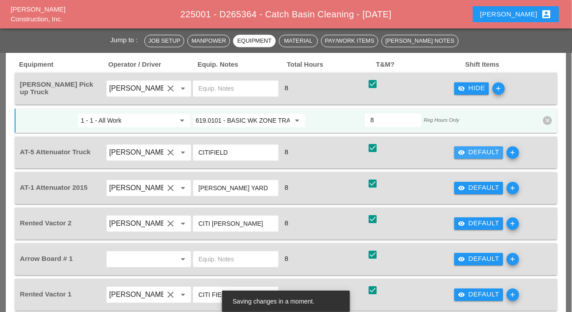
drag, startPoint x: 475, startPoint y: 148, endPoint x: 464, endPoint y: 155, distance: 12.6
click at [475, 149] on div "visibility Default" at bounding box center [479, 152] width 42 height 10
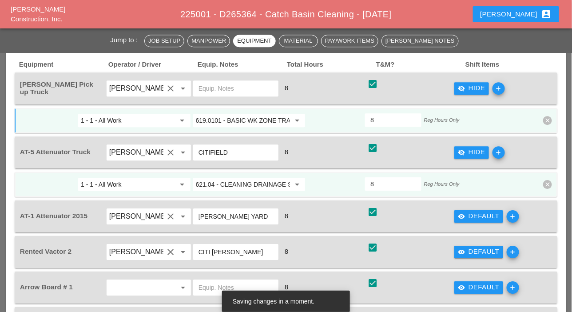
click at [249, 182] on input "621.04 - CLEANING DRAINAGE STRUCTURES" at bounding box center [243, 184] width 95 height 14
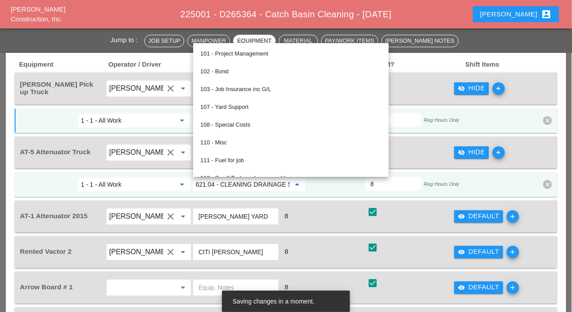
paste input "19.0101 - BASIC WK ZONE TRAF CON (DAILY OPERATION)"
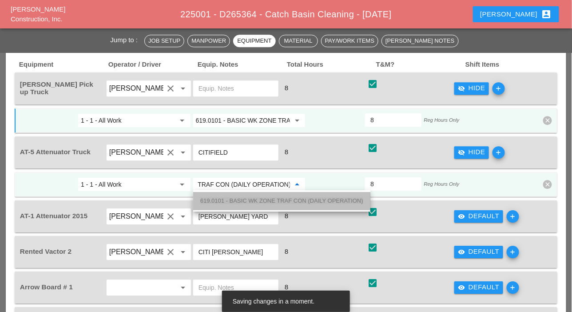
drag, startPoint x: 244, startPoint y: 200, endPoint x: 274, endPoint y: 213, distance: 32.2
click at [245, 200] on span "619.0101 - BASIC WK ZONE TRAF CON (DAILY OPERATION)" at bounding box center [281, 200] width 163 height 7
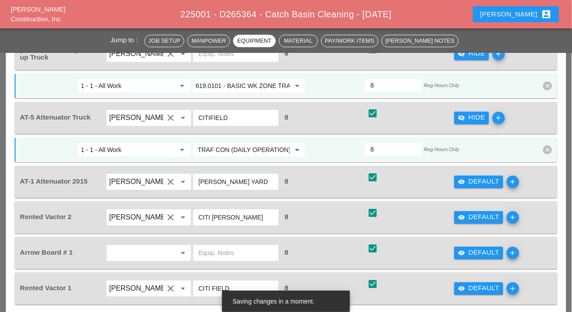
scroll to position [755, 0]
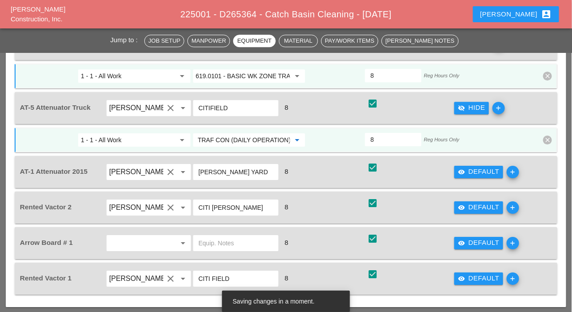
type input "619.0101 - BASIC WK ZONE TRAF CON (DAILY OPERATION)"
drag, startPoint x: 480, startPoint y: 173, endPoint x: 449, endPoint y: 181, distance: 31.8
click at [478, 173] on div "visibility Default" at bounding box center [479, 172] width 42 height 10
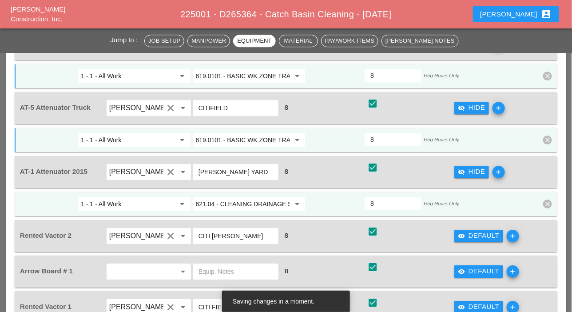
click at [242, 203] on input "621.04 - CLEANING DRAINAGE STRUCTURES" at bounding box center [243, 204] width 95 height 14
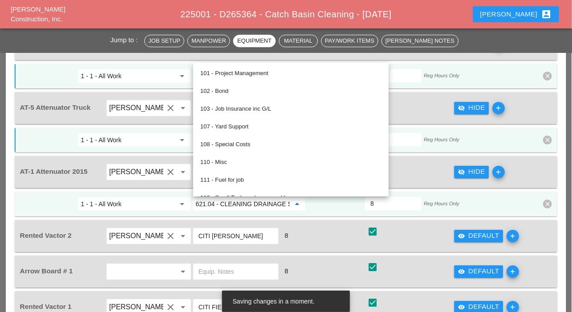
paste input "19.0101 - BASIC WK ZONE TRAF CON (DAILY OPERATION)"
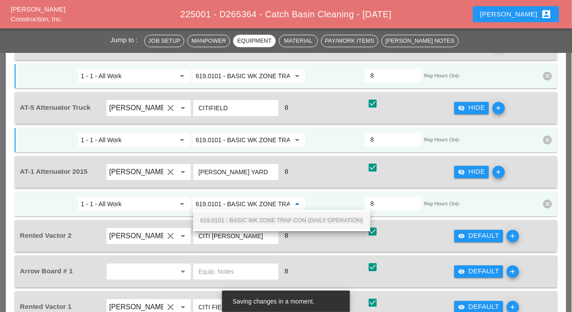
scroll to position [0, 80]
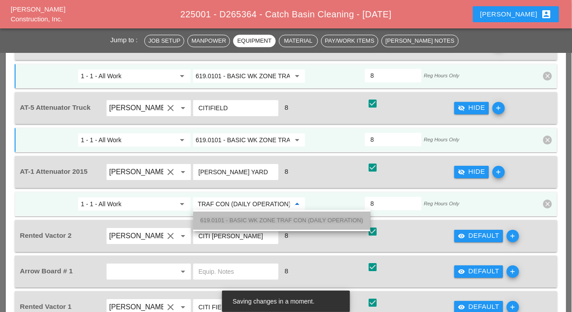
click at [240, 218] on span "619.0101 - BASIC WK ZONE TRAF CON (DAILY OPERATION)" at bounding box center [281, 220] width 163 height 7
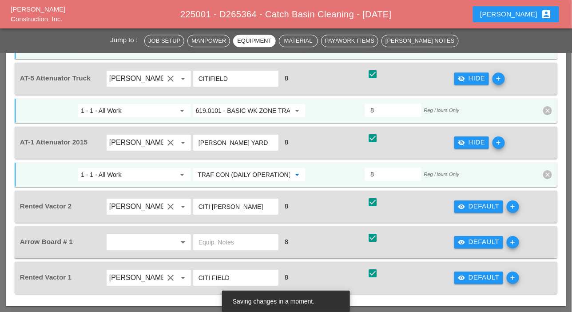
scroll to position [799, 0]
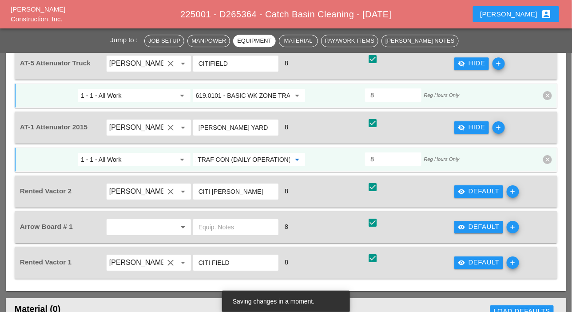
type input "619.0101 - BASIC WK ZONE TRAF CON (DAILY OPERATION)"
click at [464, 224] on icon "visibility" at bounding box center [461, 226] width 7 height 7
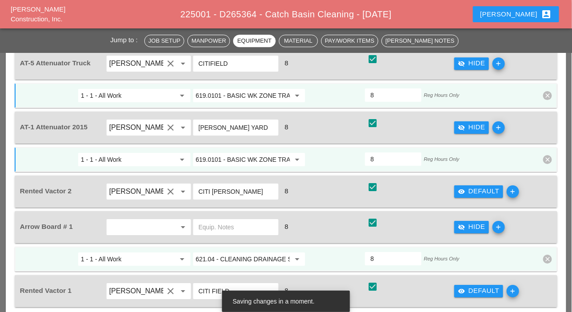
click at [246, 257] on input "621.04 - CLEANING DRAINAGE STRUCTURES" at bounding box center [243, 259] width 95 height 14
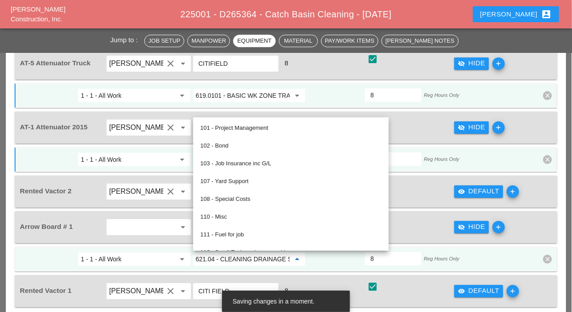
paste input "19.0101 - BASIC WK ZONE TRAF CON (DAILY OPERATION)"
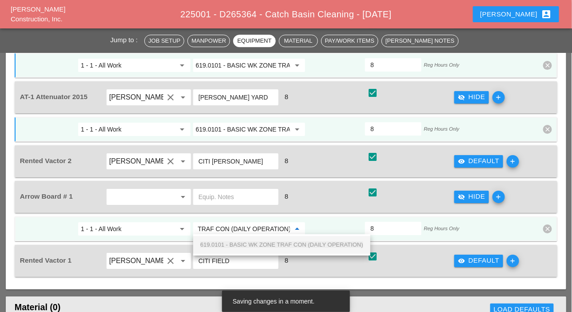
scroll to position [888, 0]
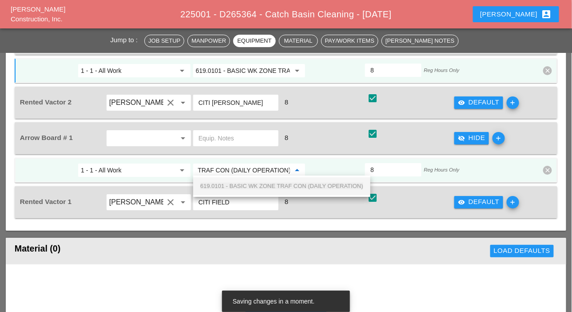
click at [396, 164] on input "8" at bounding box center [392, 170] width 45 height 14
click at [392, 201] on div "check_box check" at bounding box center [409, 202] width 87 height 25
click at [323, 198] on div "8" at bounding box center [322, 202] width 85 height 12
click at [257, 163] on input "621.04 - CLEANING DRAINAGE STRUCTURES" at bounding box center [243, 170] width 95 height 14
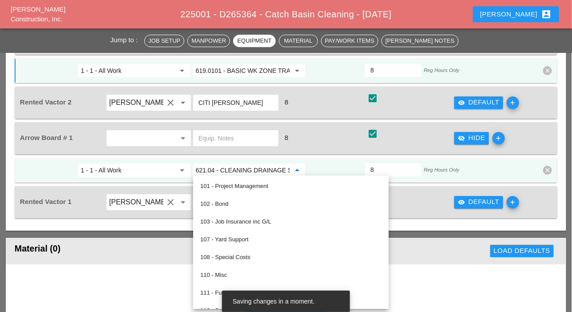
paste input "19.0101 - BASIC WK ZONE TRAF CON (DAILY OPERATION)"
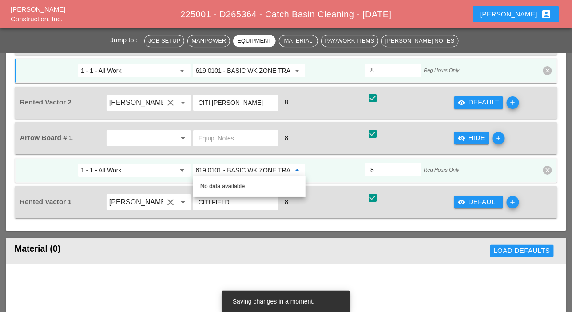
scroll to position [0, 81]
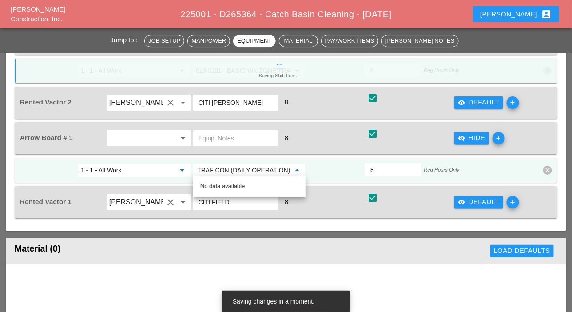
click at [146, 168] on input "1 - 1 - All Work" at bounding box center [128, 170] width 95 height 14
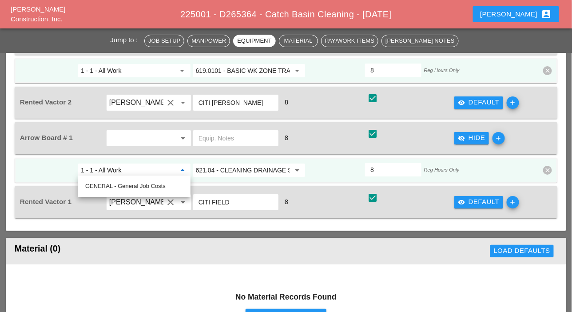
click at [245, 196] on input "CITI FIELD" at bounding box center [235, 202] width 75 height 14
click at [241, 172] on input "621.04 - CLEANING DRAINAGE STRUCTURES" at bounding box center [243, 170] width 95 height 14
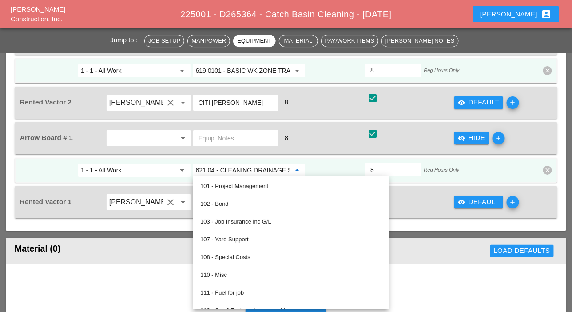
paste input "19.0101 - BASIC WK ZONE TRAF CON (DAILY OPERATION)"
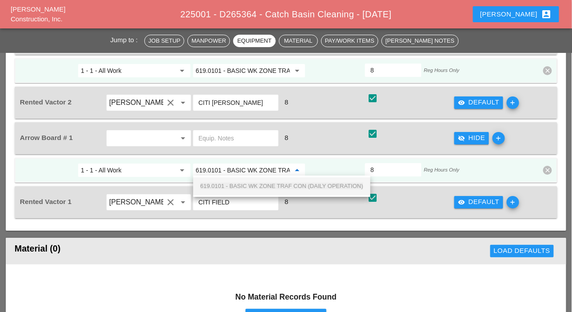
scroll to position [0, 80]
click at [231, 186] on span "619.0101 - BASIC WK ZONE TRAF CON (DAILY OPERATION)" at bounding box center [281, 185] width 163 height 7
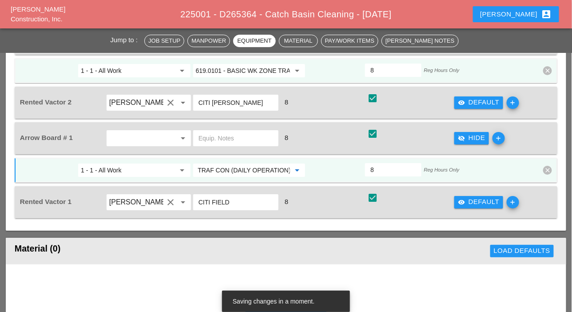
type input "619.0101 - BASIC WK ZONE TRAF CON (DAILY OPERATION)"
click at [246, 195] on input "CITI FIELD" at bounding box center [235, 202] width 75 height 14
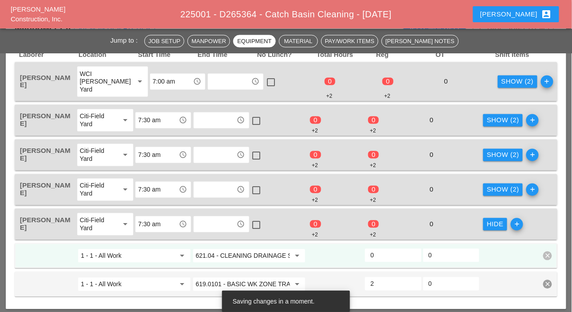
scroll to position [400, 0]
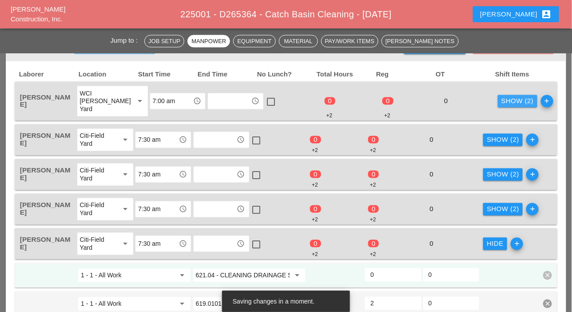
click at [501, 98] on div "Show (2)" at bounding box center [517, 101] width 32 height 10
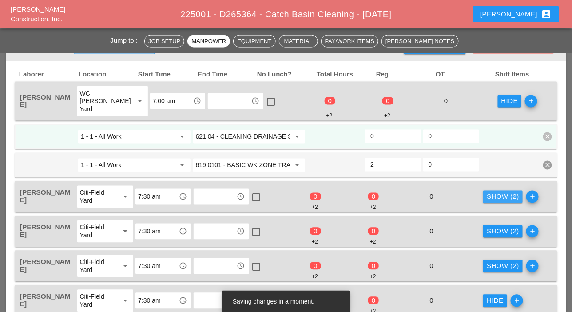
drag, startPoint x: 502, startPoint y: 194, endPoint x: 502, endPoint y: 200, distance: 6.2
click at [502, 195] on div "Show (2)" at bounding box center [503, 197] width 32 height 10
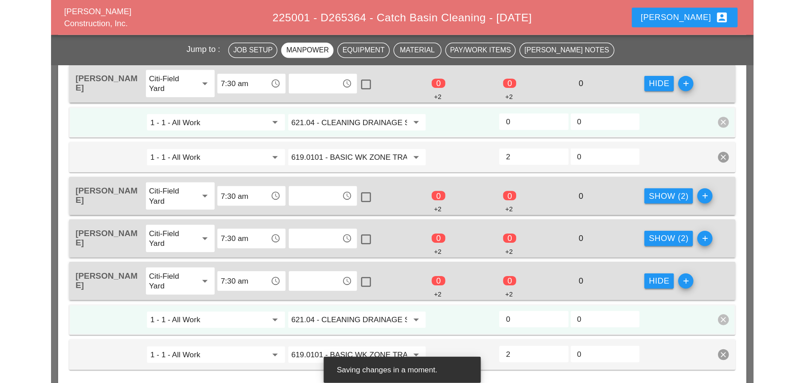
scroll to position [533, 0]
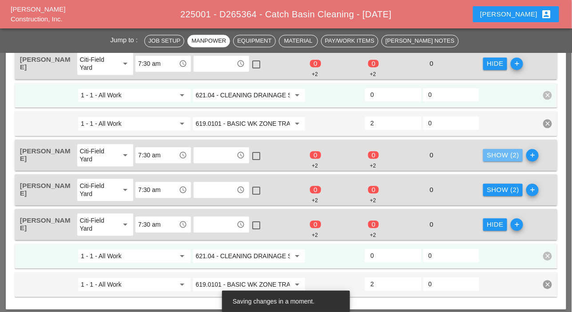
click at [497, 156] on div "Show (2)" at bounding box center [503, 155] width 32 height 10
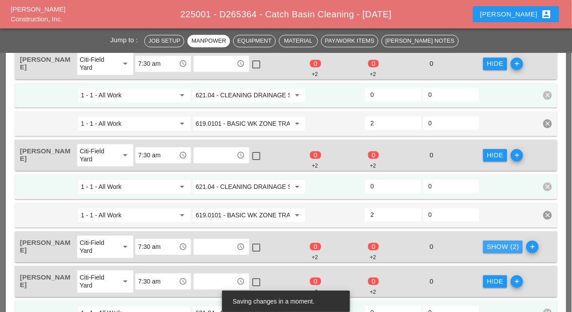
click at [504, 245] on div "Show (2)" at bounding box center [503, 247] width 32 height 10
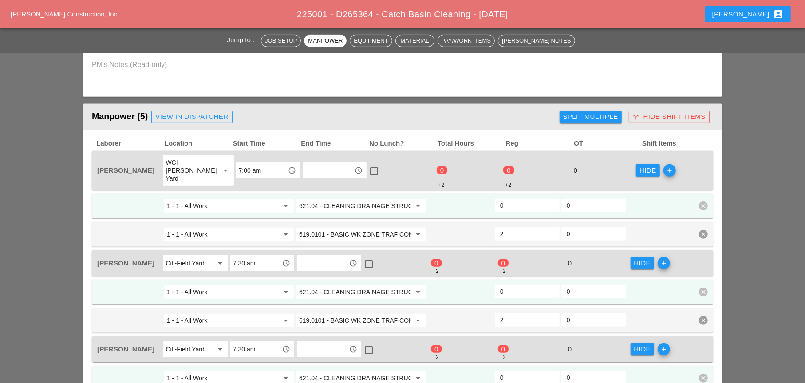
scroll to position [311, 0]
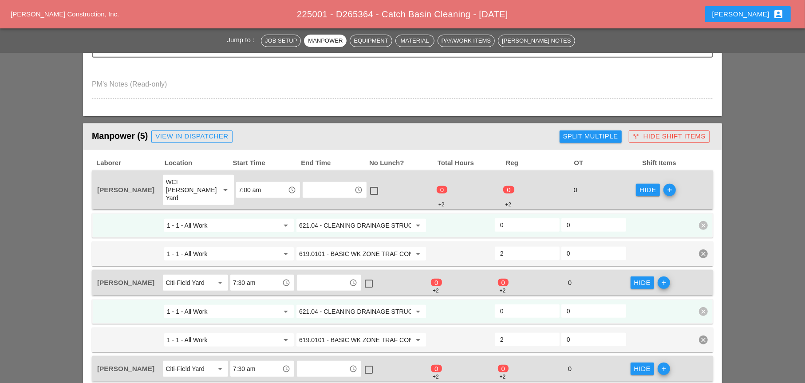
click at [505, 218] on input "0" at bounding box center [527, 225] width 54 height 14
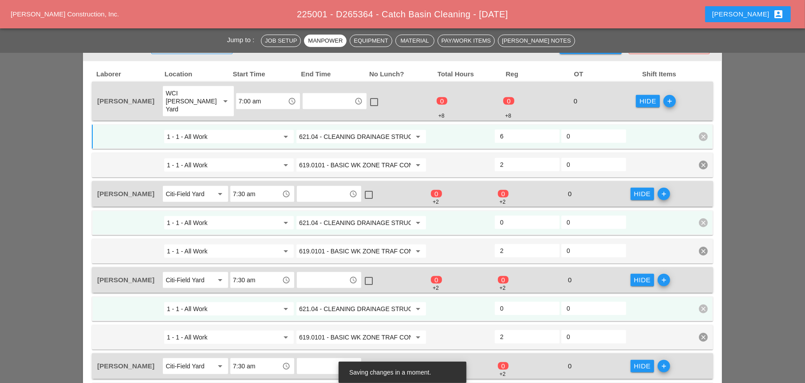
type input "6"
drag, startPoint x: 512, startPoint y: 214, endPoint x: 512, endPoint y: 223, distance: 8.4
click at [512, 215] on input "0" at bounding box center [527, 222] width 54 height 14
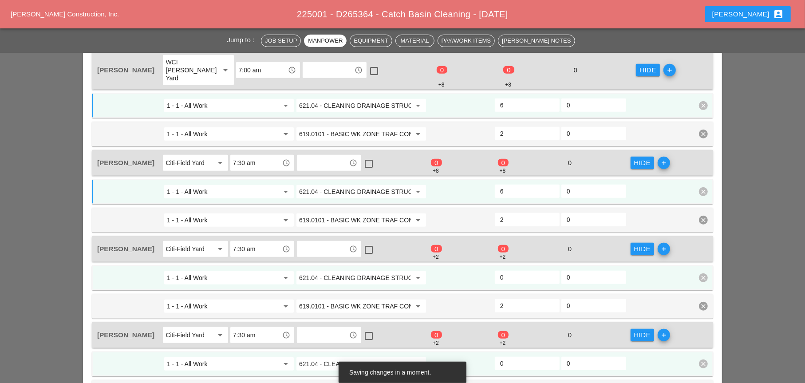
scroll to position [488, 0]
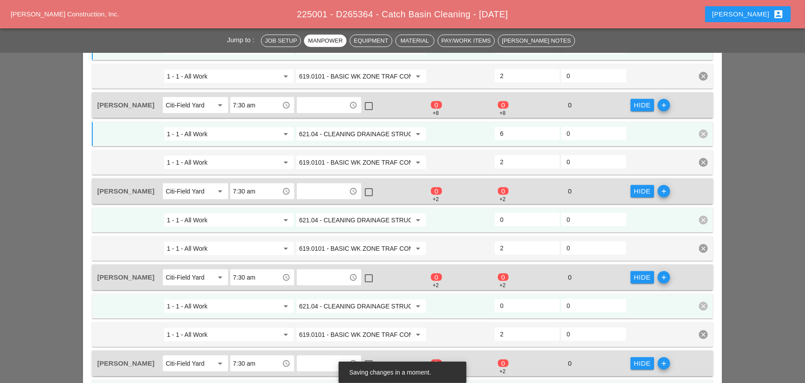
type input "6"
click at [514, 213] on input "0" at bounding box center [527, 220] width 54 height 14
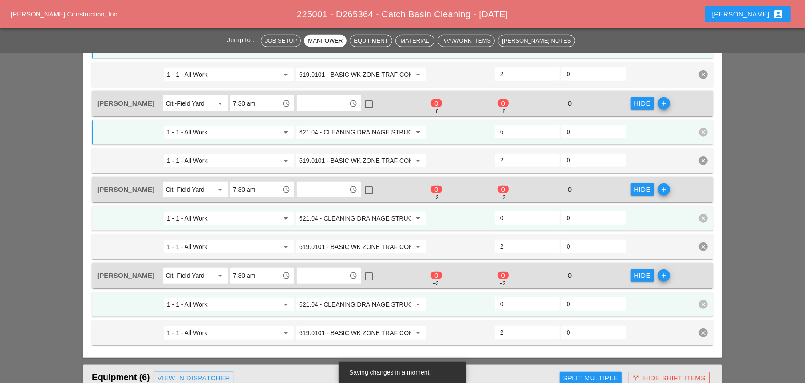
scroll to position [577, 0]
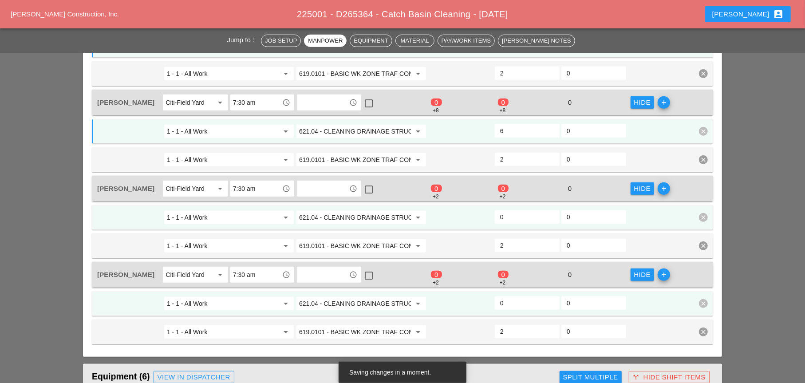
type input "6"
drag, startPoint x: 512, startPoint y: 204, endPoint x: 512, endPoint y: 220, distance: 15.5
click at [512, 210] on input "0" at bounding box center [527, 217] width 54 height 14
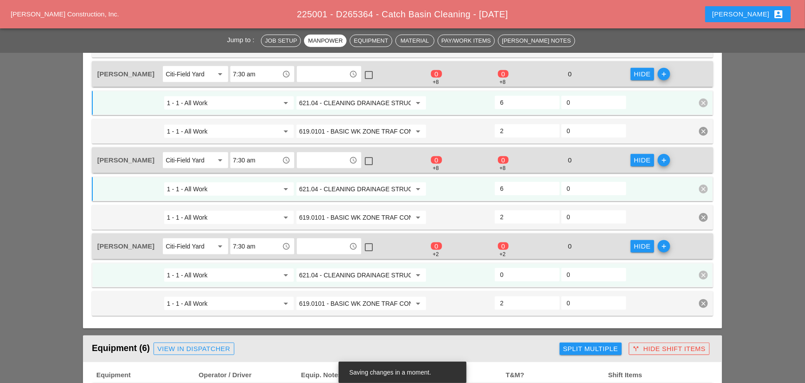
scroll to position [666, 0]
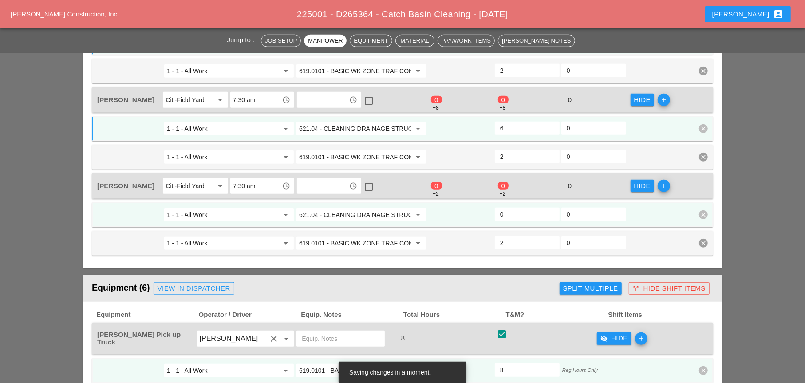
type input "6"
click at [517, 207] on input "0" at bounding box center [527, 214] width 54 height 14
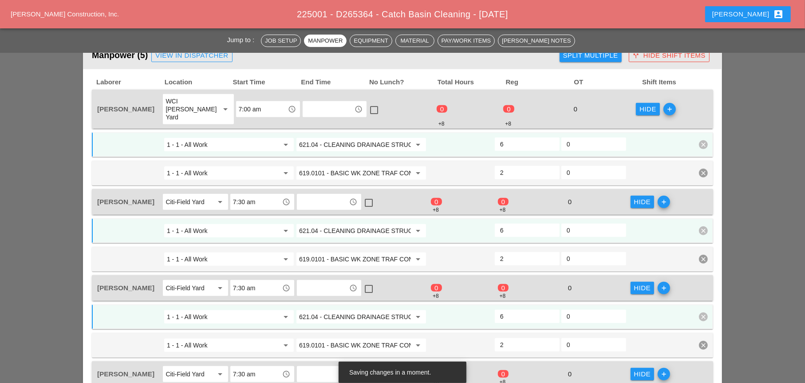
scroll to position [355, 0]
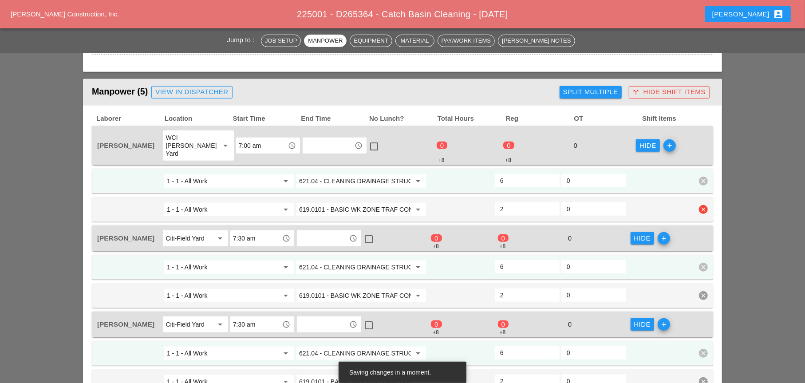
type input "6"
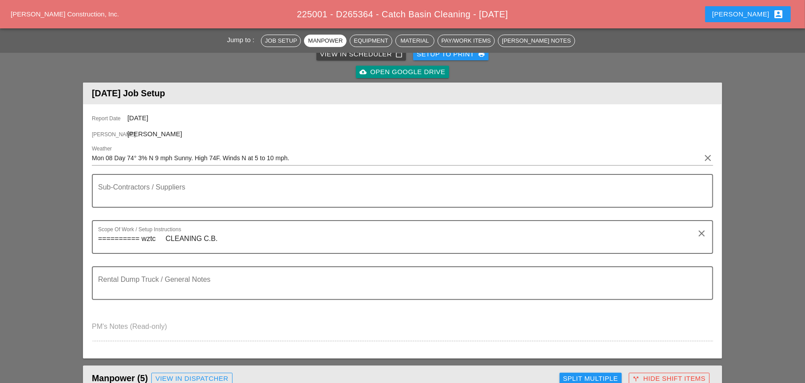
scroll to position [0, 0]
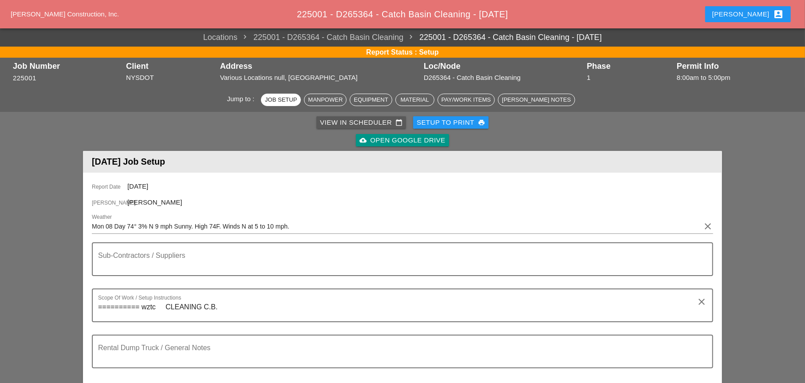
click at [356, 124] on div "View in Scheduler calendar_today" at bounding box center [361, 123] width 83 height 10
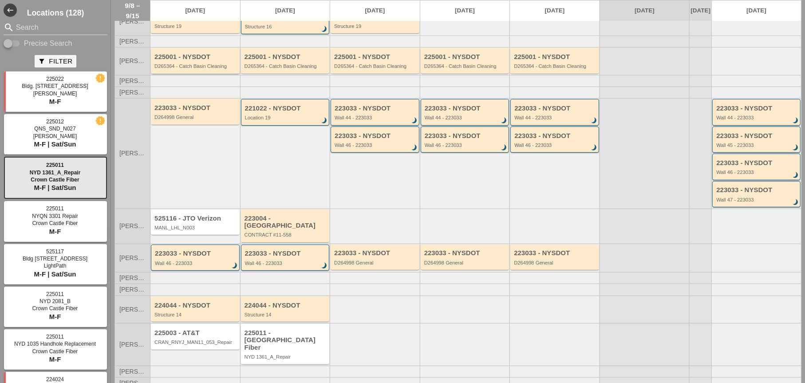
scroll to position [53, 0]
click at [188, 119] on div "D264998 General" at bounding box center [196, 116] width 83 height 5
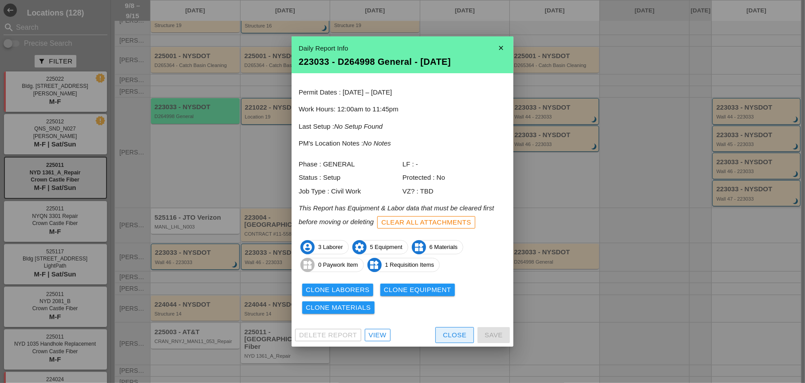
drag, startPoint x: 455, startPoint y: 335, endPoint x: 414, endPoint y: 326, distance: 41.9
click at [456, 311] on div "Close" at bounding box center [455, 335] width 24 height 10
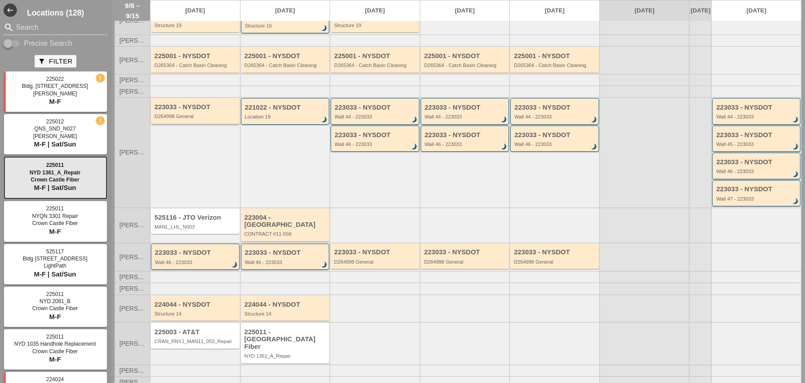
click at [194, 118] on div "223033 - NYSDOT D264998 General" at bounding box center [196, 111] width 83 height 16
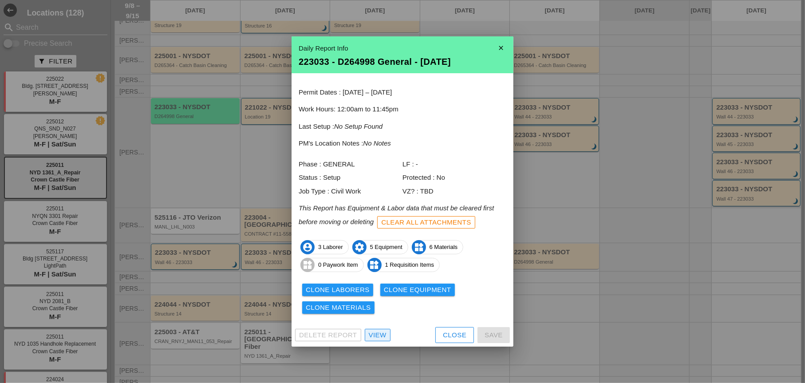
click at [383, 311] on div "View" at bounding box center [378, 335] width 18 height 10
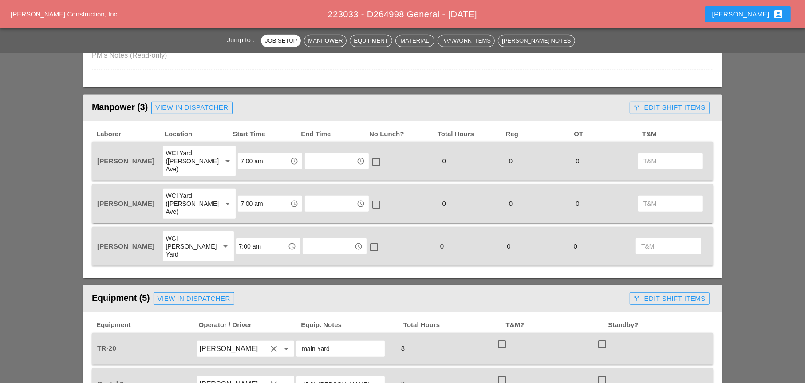
scroll to position [355, 0]
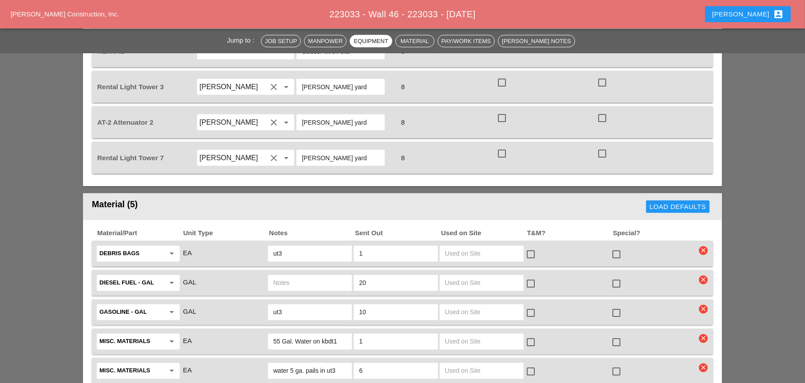
scroll to position [1209, 0]
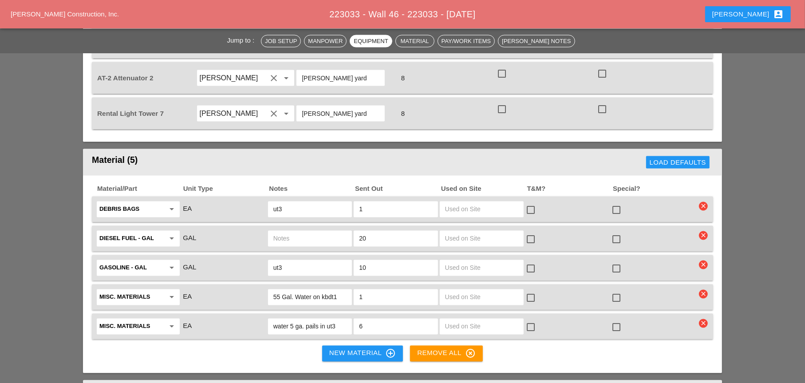
click at [338, 290] on input "55 Gal. Water on kbdt1" at bounding box center [310, 297] width 73 height 14
type input "55 Gal. Water on ft2"
